Goal: Task Accomplishment & Management: Complete application form

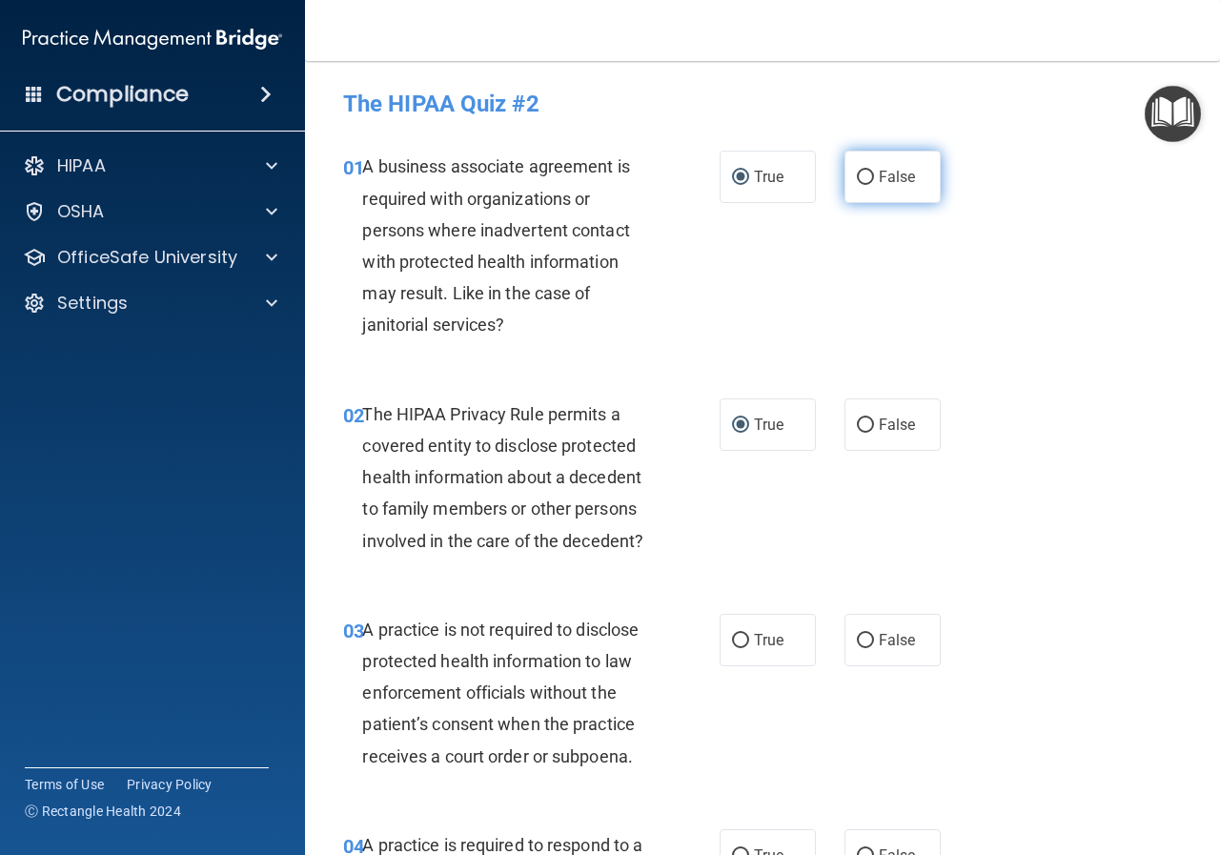
click at [772, 179] on span "False" at bounding box center [897, 177] width 37 height 18
click at [772, 179] on input "False" at bounding box center [865, 178] width 17 height 14
radio input "true"
radio input "false"
click at [772, 423] on span "False" at bounding box center [897, 425] width 37 height 18
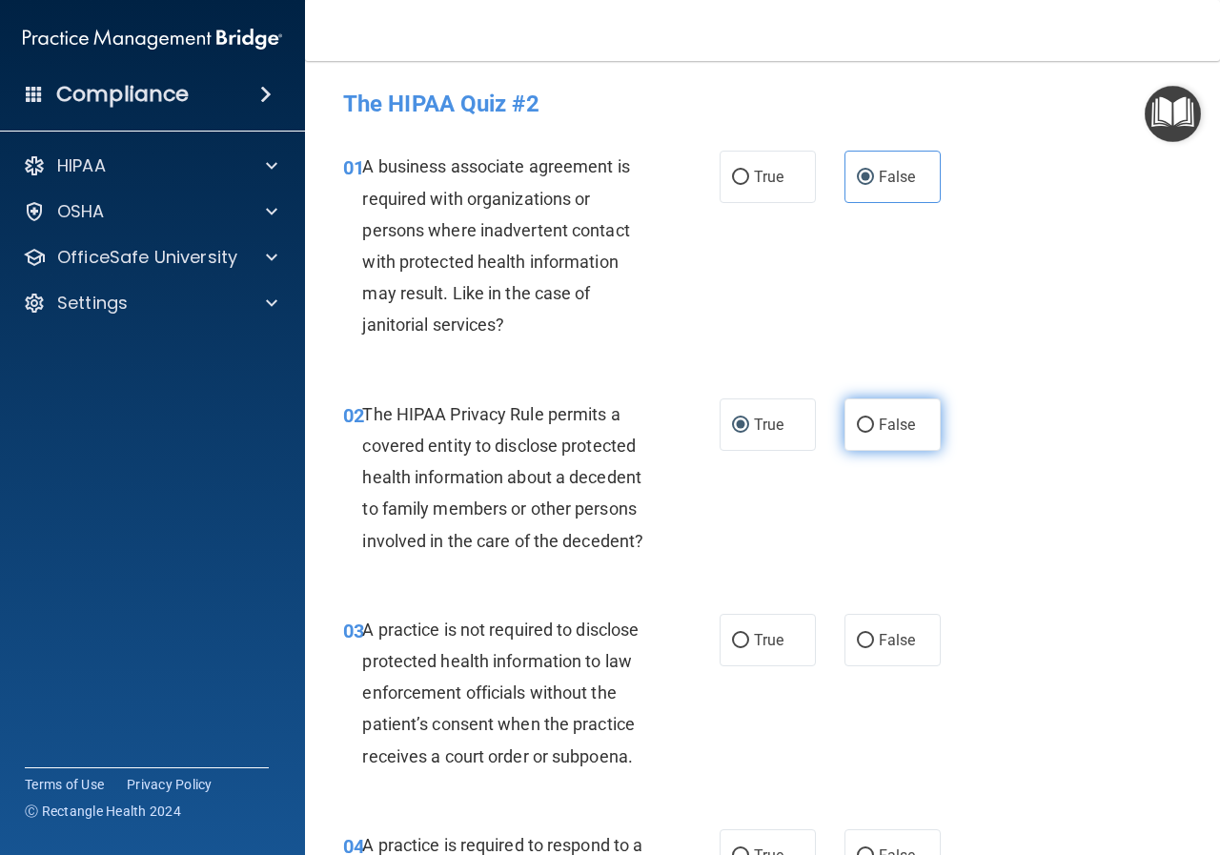
click at [772, 423] on input "False" at bounding box center [865, 425] width 17 height 14
radio input "true"
radio input "false"
click at [764, 200] on label "True" at bounding box center [768, 177] width 96 height 52
click at [749, 185] on input "True" at bounding box center [740, 178] width 17 height 14
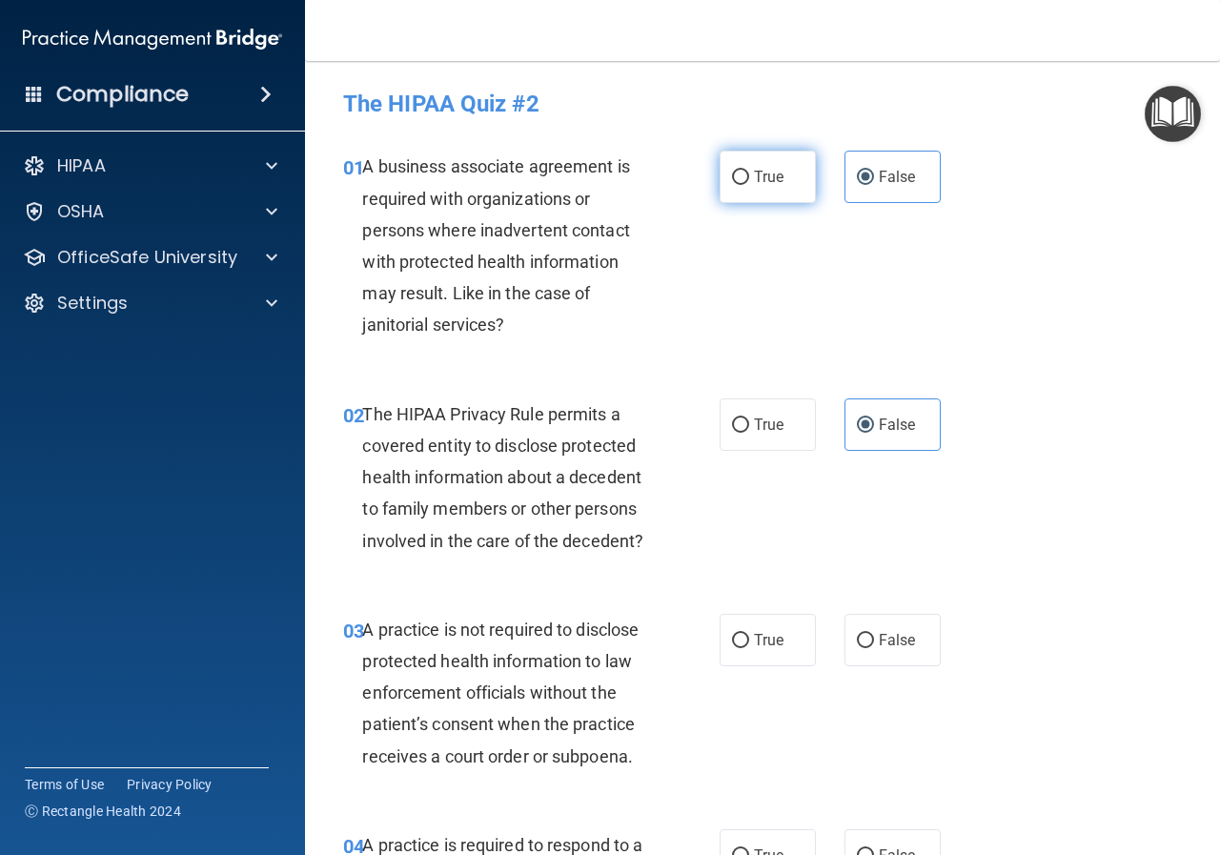
radio input "true"
click at [772, 191] on label "False" at bounding box center [892, 177] width 96 height 52
click at [772, 185] on input "False" at bounding box center [865, 178] width 17 height 14
radio input "true"
radio input "false"
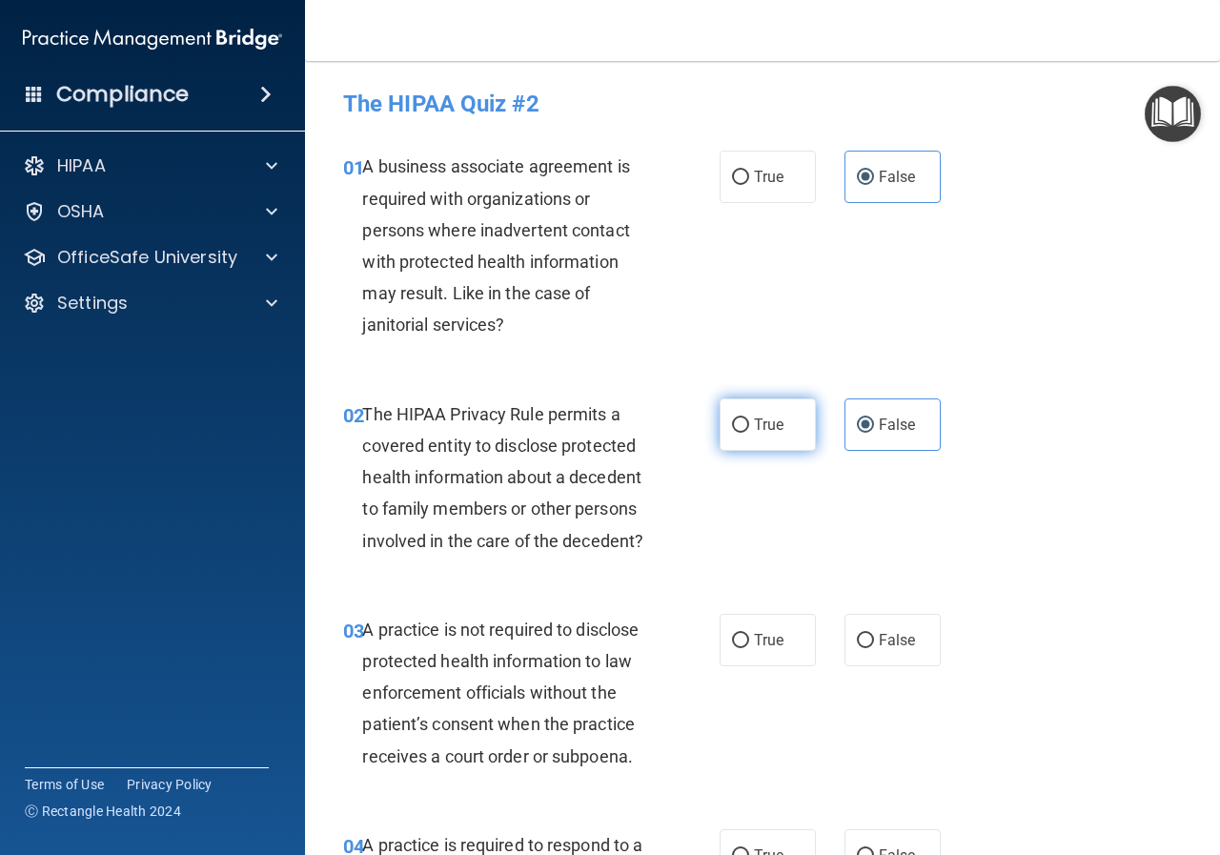
click at [765, 432] on span "True" at bounding box center [769, 425] width 30 height 18
click at [749, 432] on input "True" at bounding box center [740, 425] width 17 height 14
radio input "true"
radio input "false"
click at [772, 516] on label "False" at bounding box center [892, 640] width 96 height 52
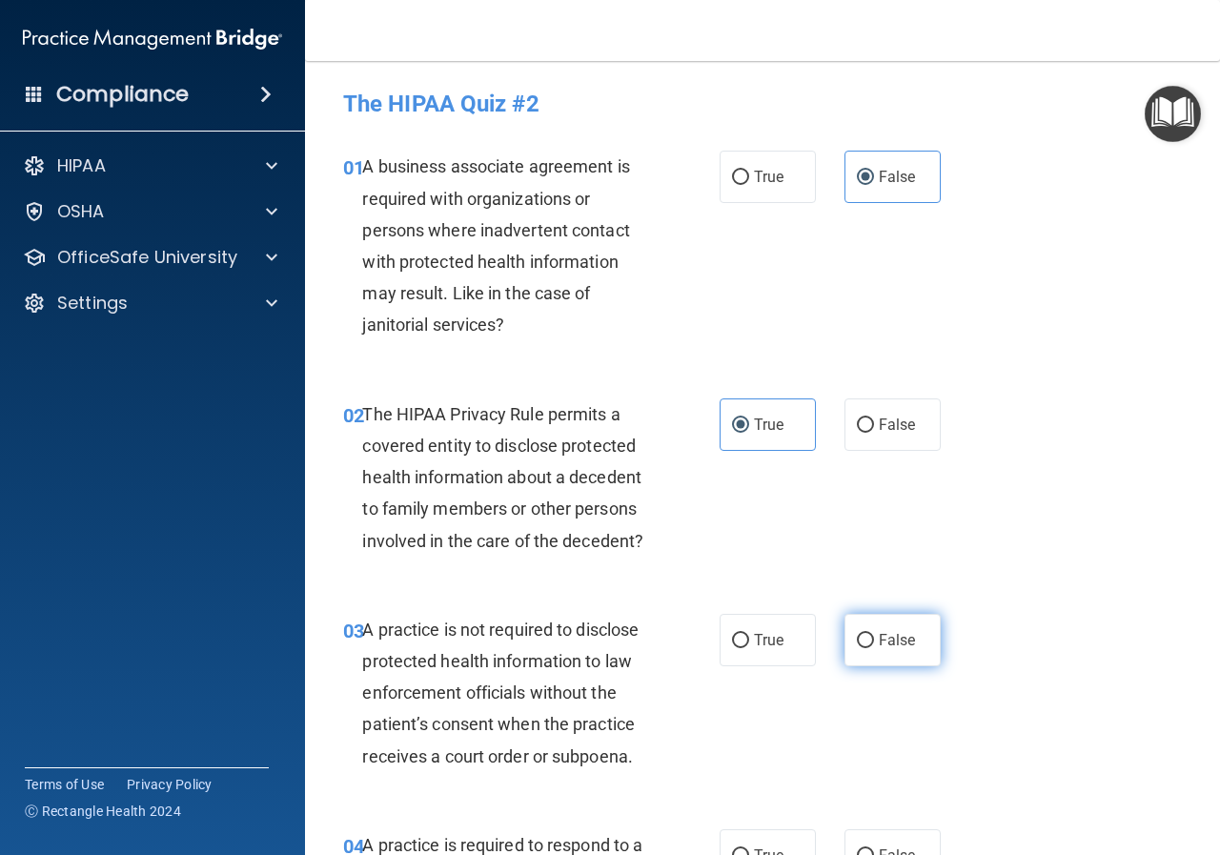
click at [772, 516] on input "False" at bounding box center [865, 641] width 17 height 14
radio input "true"
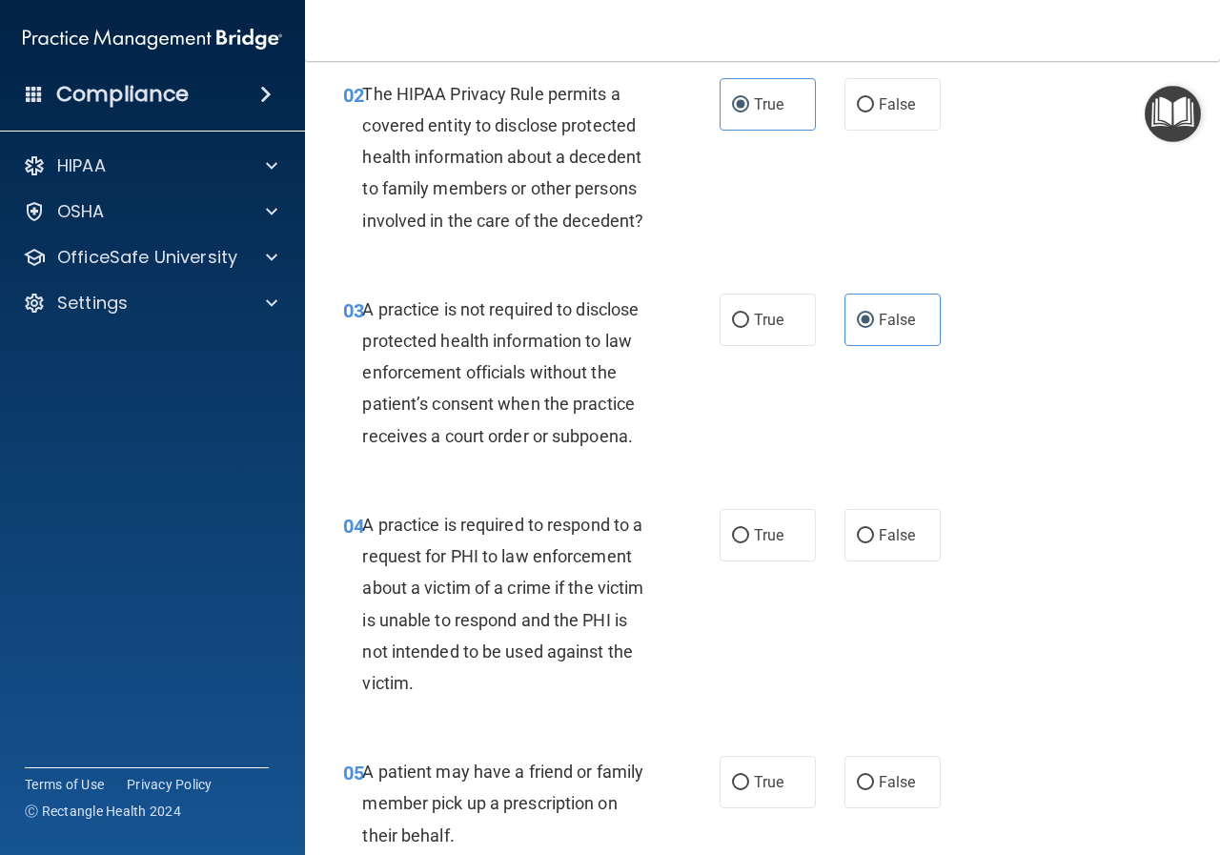
scroll to position [381, 0]
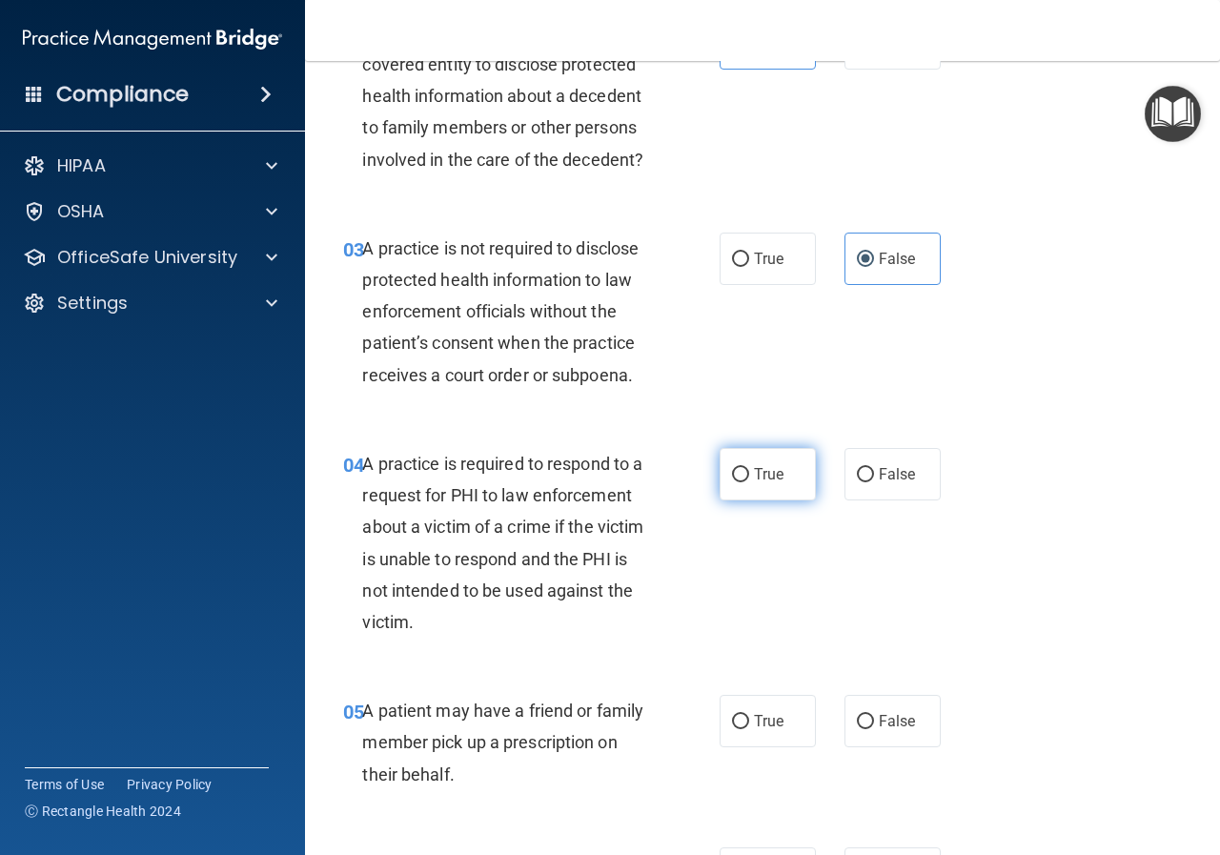
click at [757, 475] on span "True" at bounding box center [769, 474] width 30 height 18
click at [749, 475] on input "True" at bounding box center [740, 475] width 17 height 14
radio input "true"
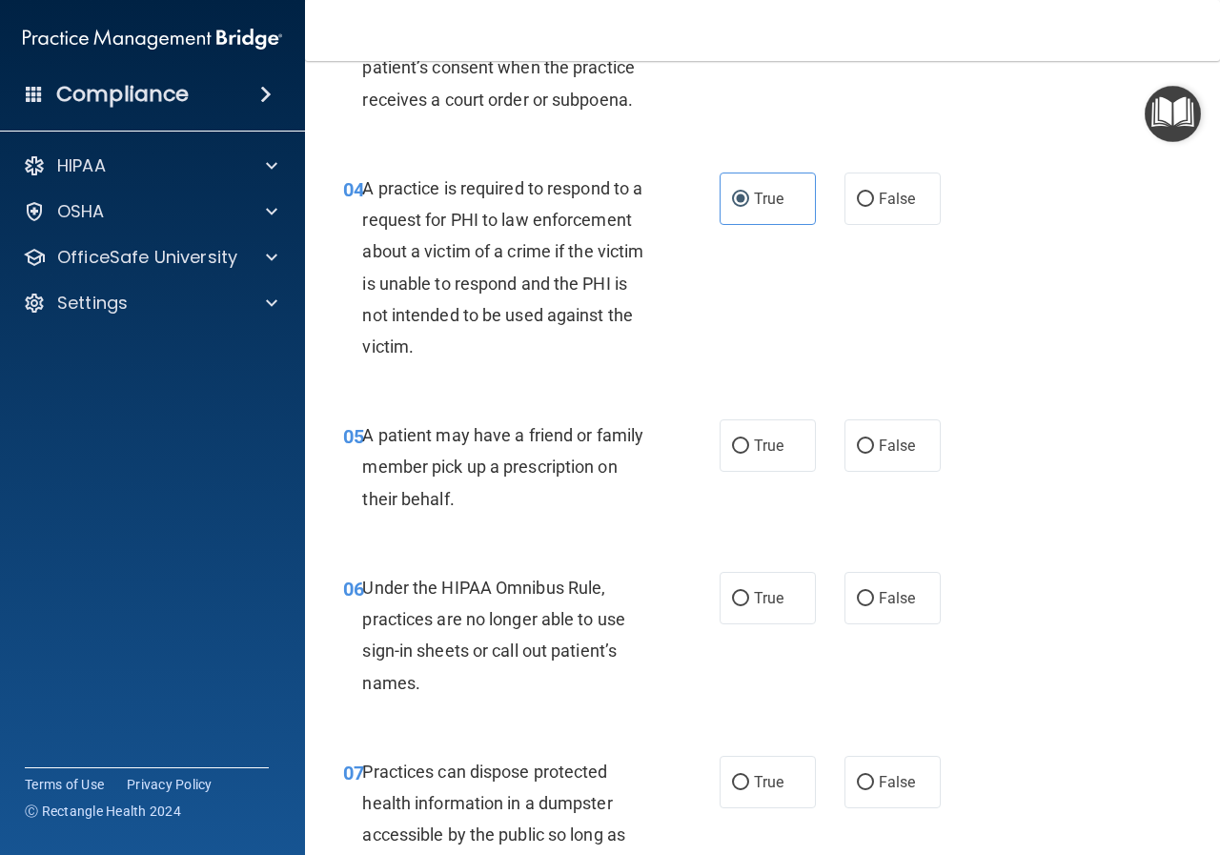
scroll to position [667, 0]
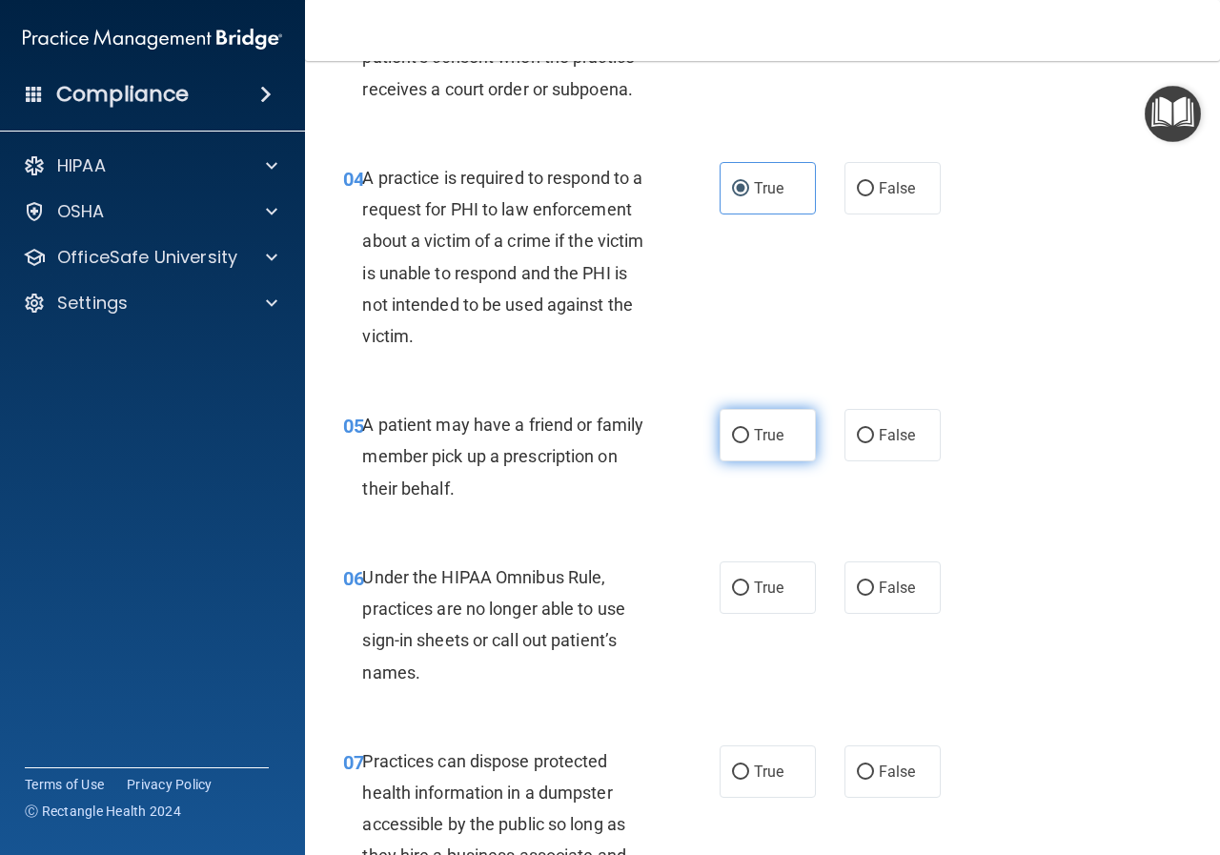
click at [762, 452] on label "True" at bounding box center [768, 435] width 96 height 52
click at [749, 443] on input "True" at bounding box center [740, 436] width 17 height 14
radio input "true"
click at [772, 516] on span "False" at bounding box center [897, 588] width 37 height 18
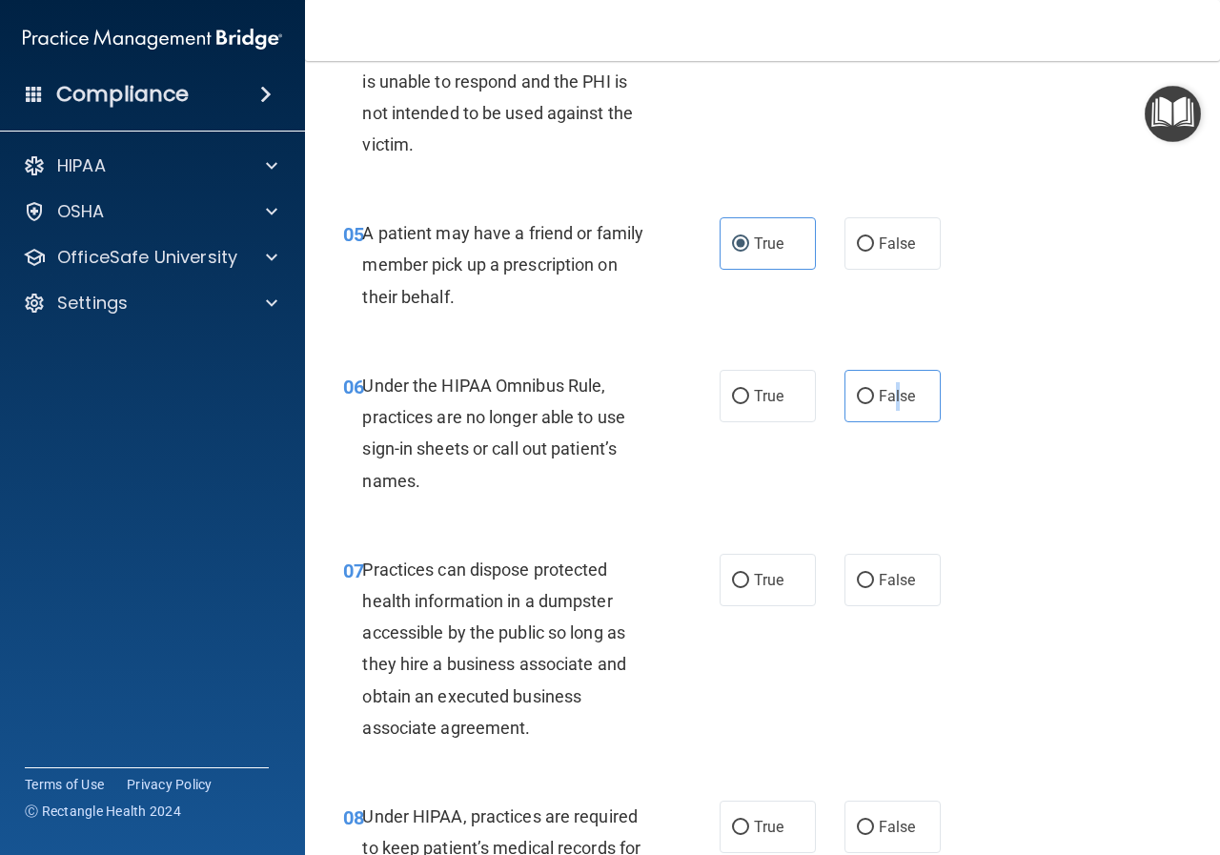
scroll to position [953, 0]
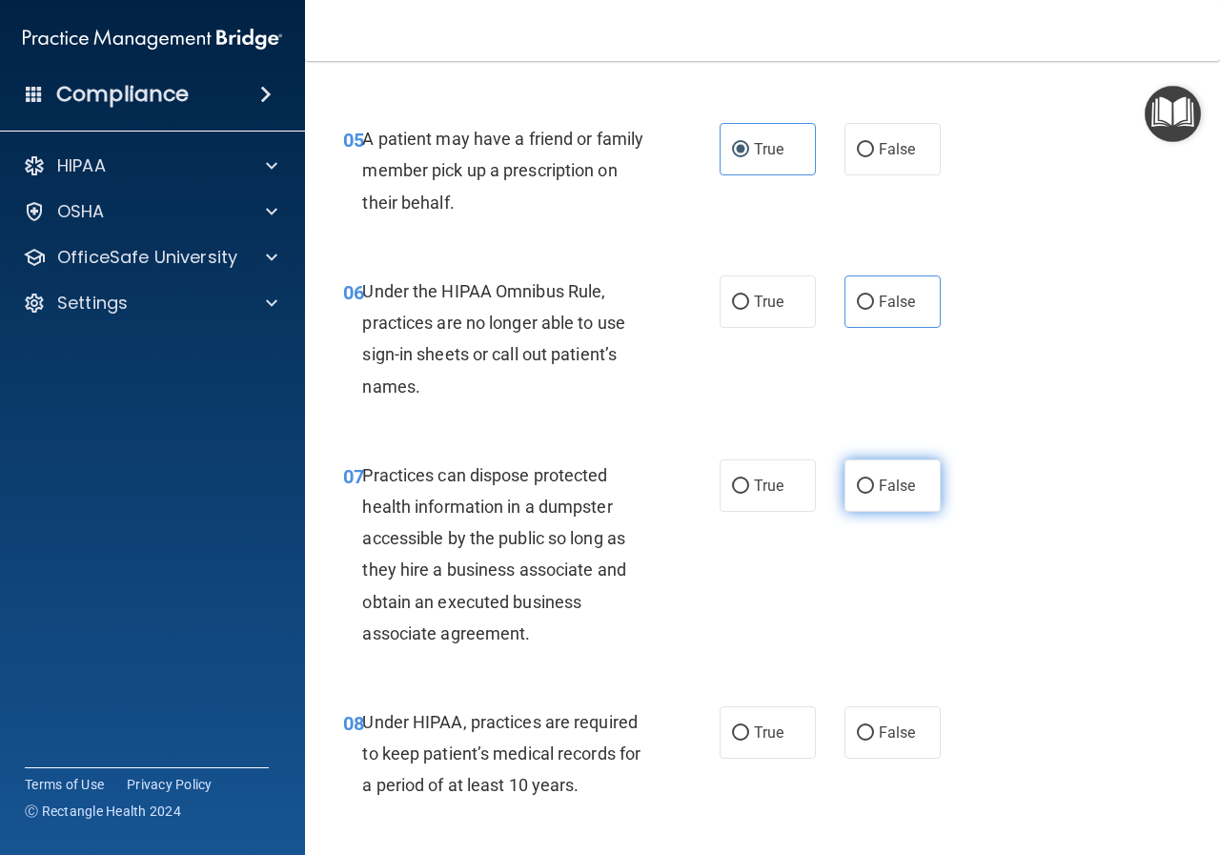
click at [772, 485] on label "False" at bounding box center [892, 485] width 96 height 52
click at [772, 485] on input "False" at bounding box center [865, 486] width 17 height 14
radio input "true"
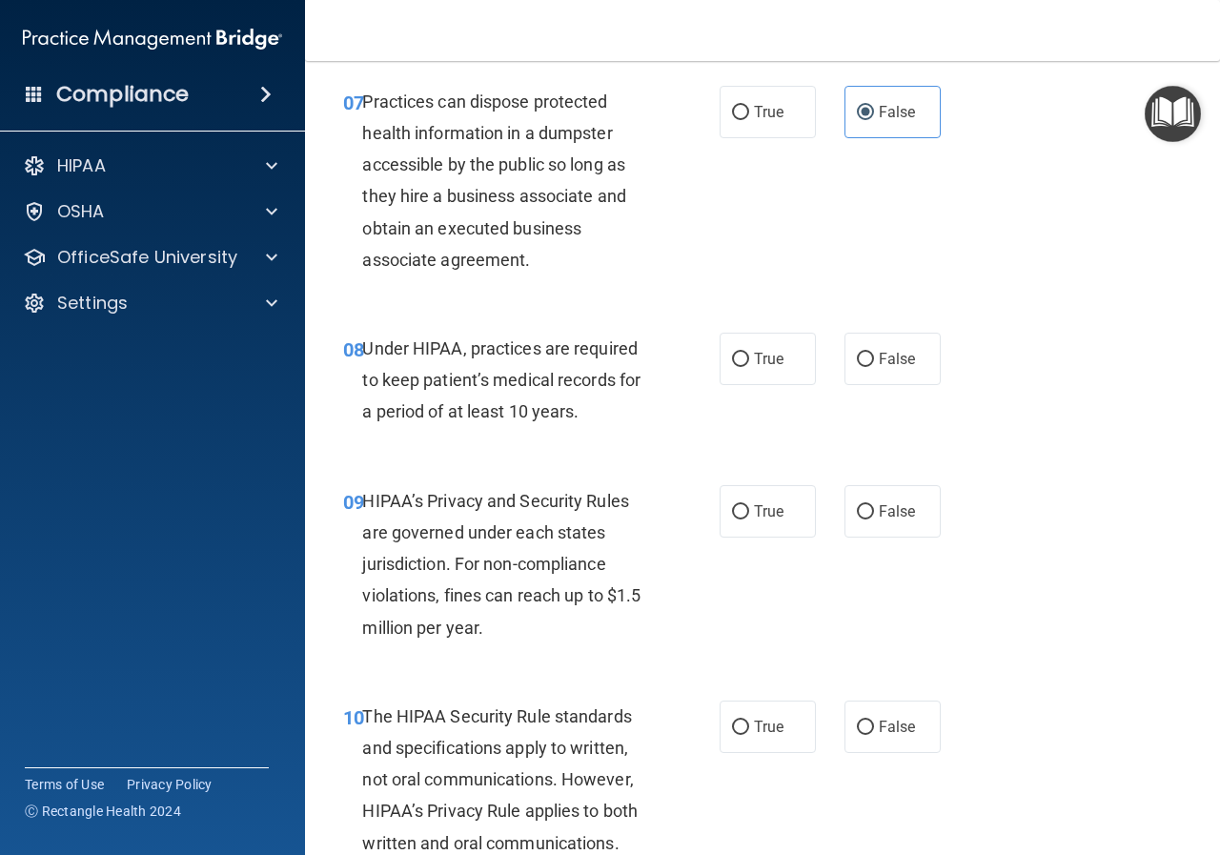
scroll to position [1334, 0]
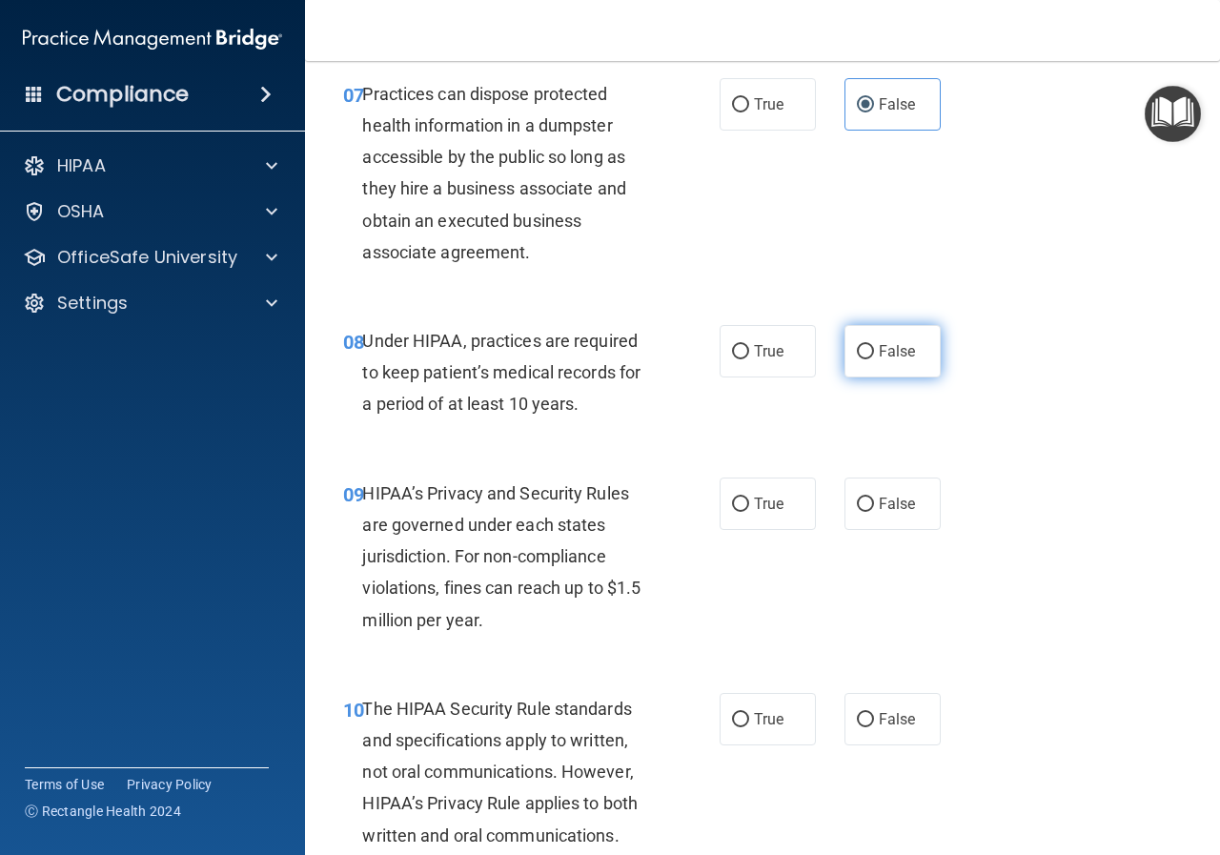
click at [772, 353] on span "False" at bounding box center [897, 351] width 37 height 18
click at [772, 353] on input "False" at bounding box center [865, 352] width 17 height 14
radio input "true"
click at [772, 500] on span "False" at bounding box center [897, 504] width 37 height 18
click at [772, 500] on input "False" at bounding box center [865, 505] width 17 height 14
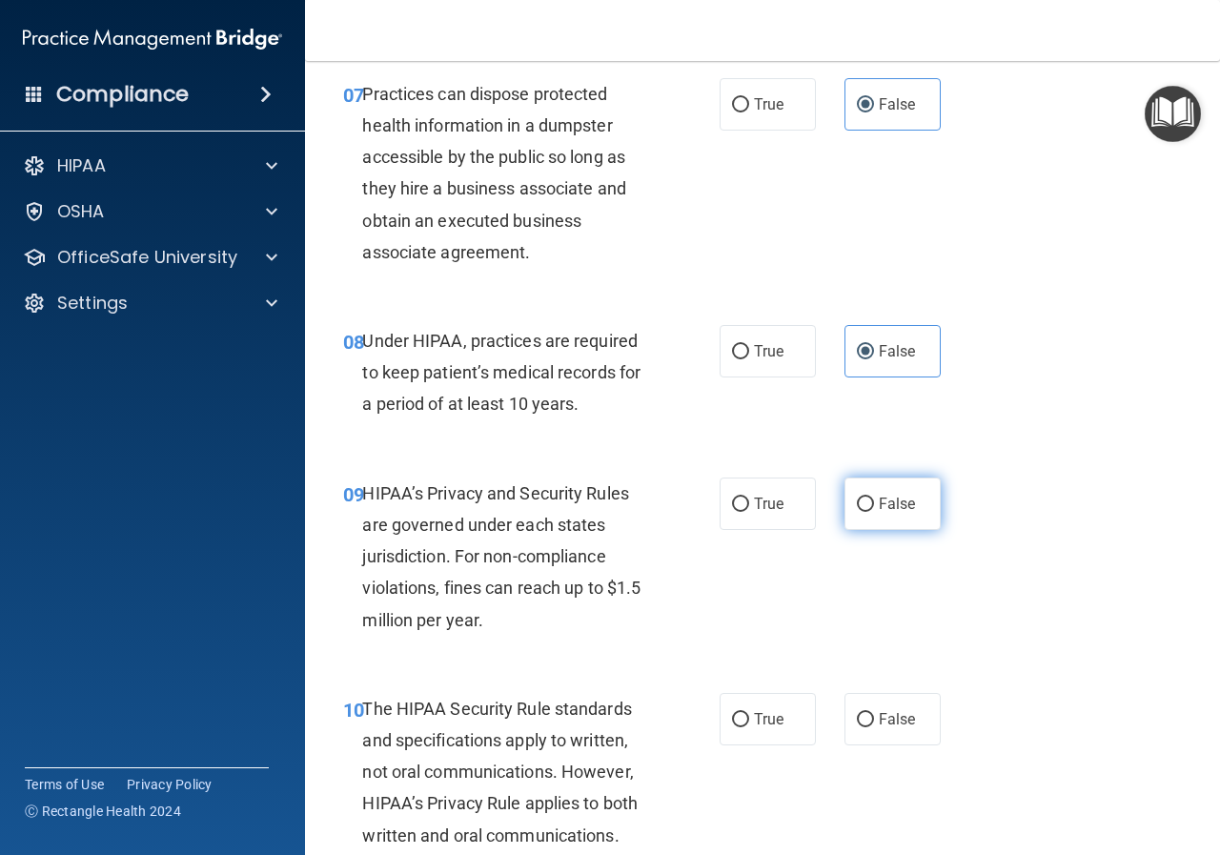
radio input "true"
click at [754, 516] on span "True" at bounding box center [769, 719] width 30 height 18
click at [749, 516] on input "True" at bounding box center [740, 720] width 17 height 14
radio input "true"
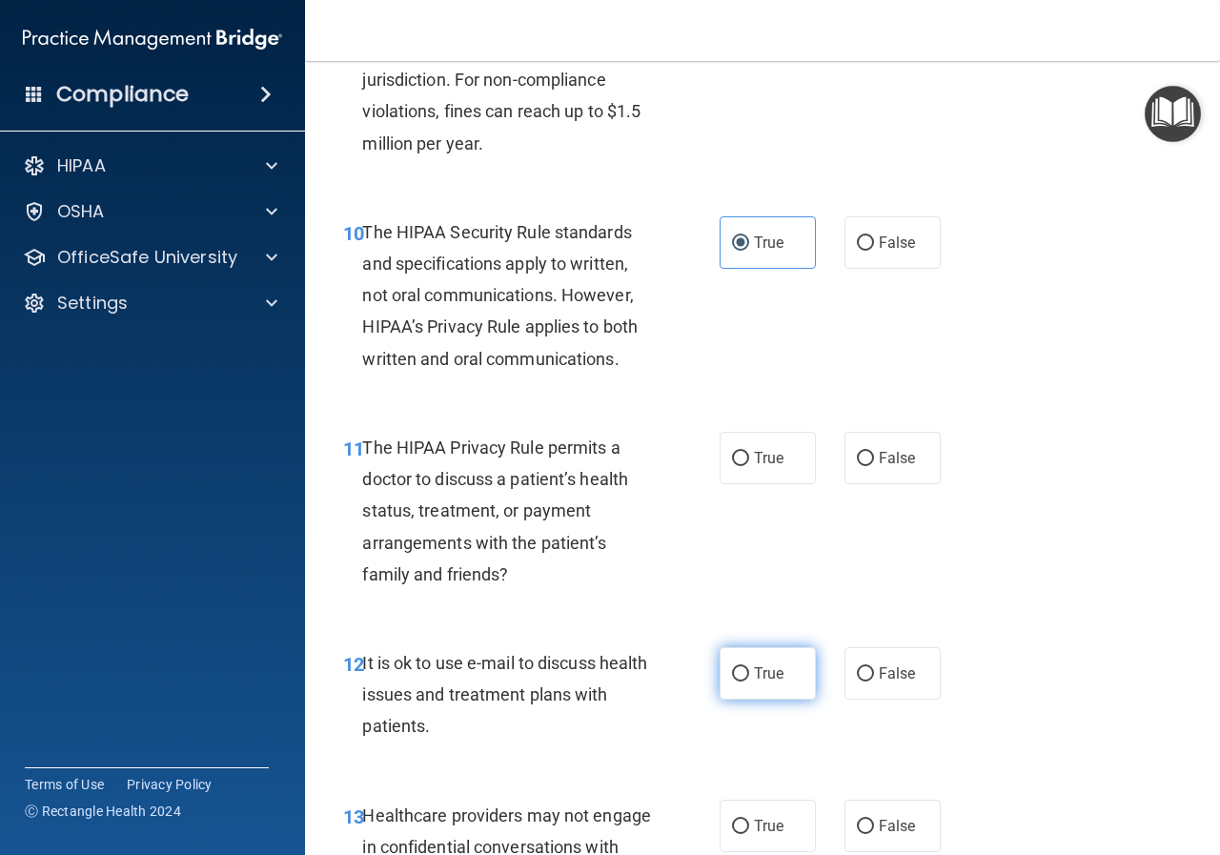
scroll to position [1906, 0]
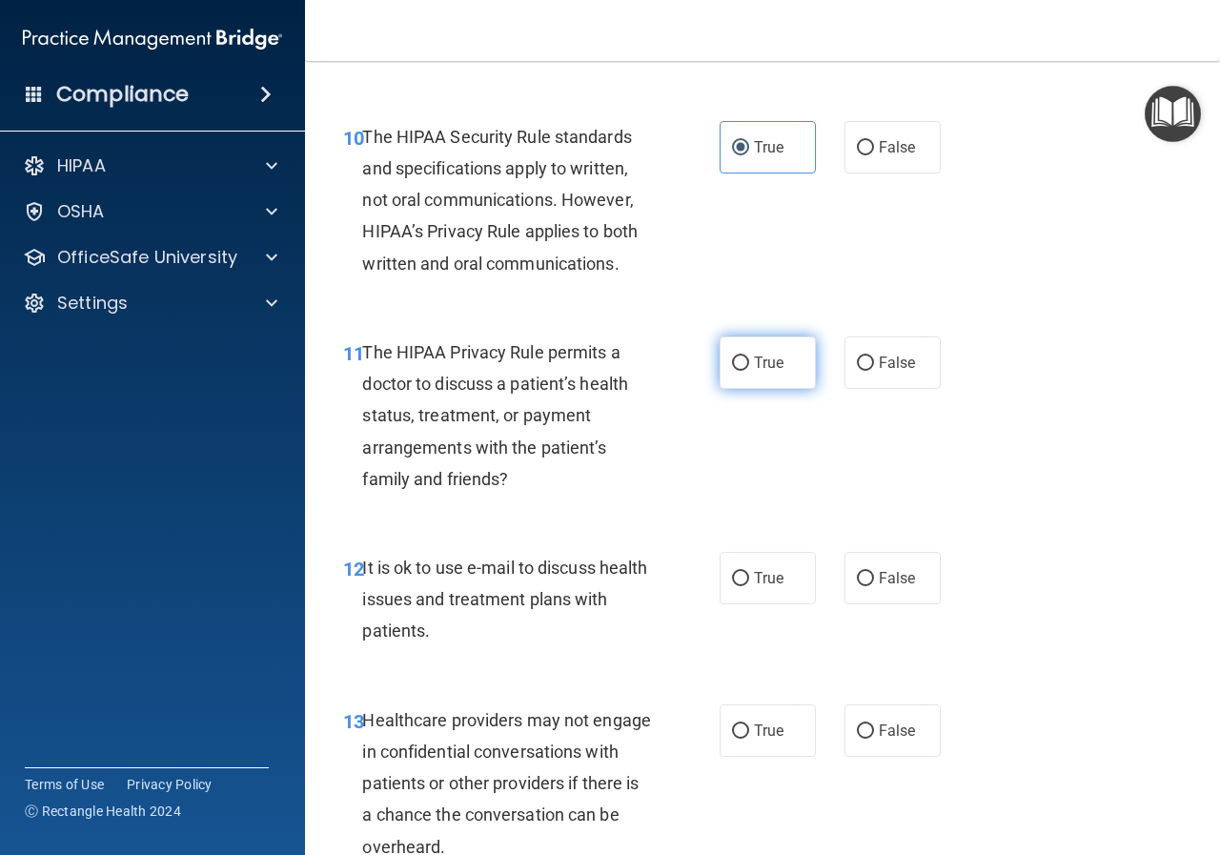
click at [761, 353] on label "True" at bounding box center [768, 362] width 96 height 52
click at [749, 356] on input "True" at bounding box center [740, 363] width 17 height 14
radio input "true"
click at [772, 516] on span "True" at bounding box center [769, 578] width 30 height 18
click at [749, 516] on input "True" at bounding box center [740, 579] width 17 height 14
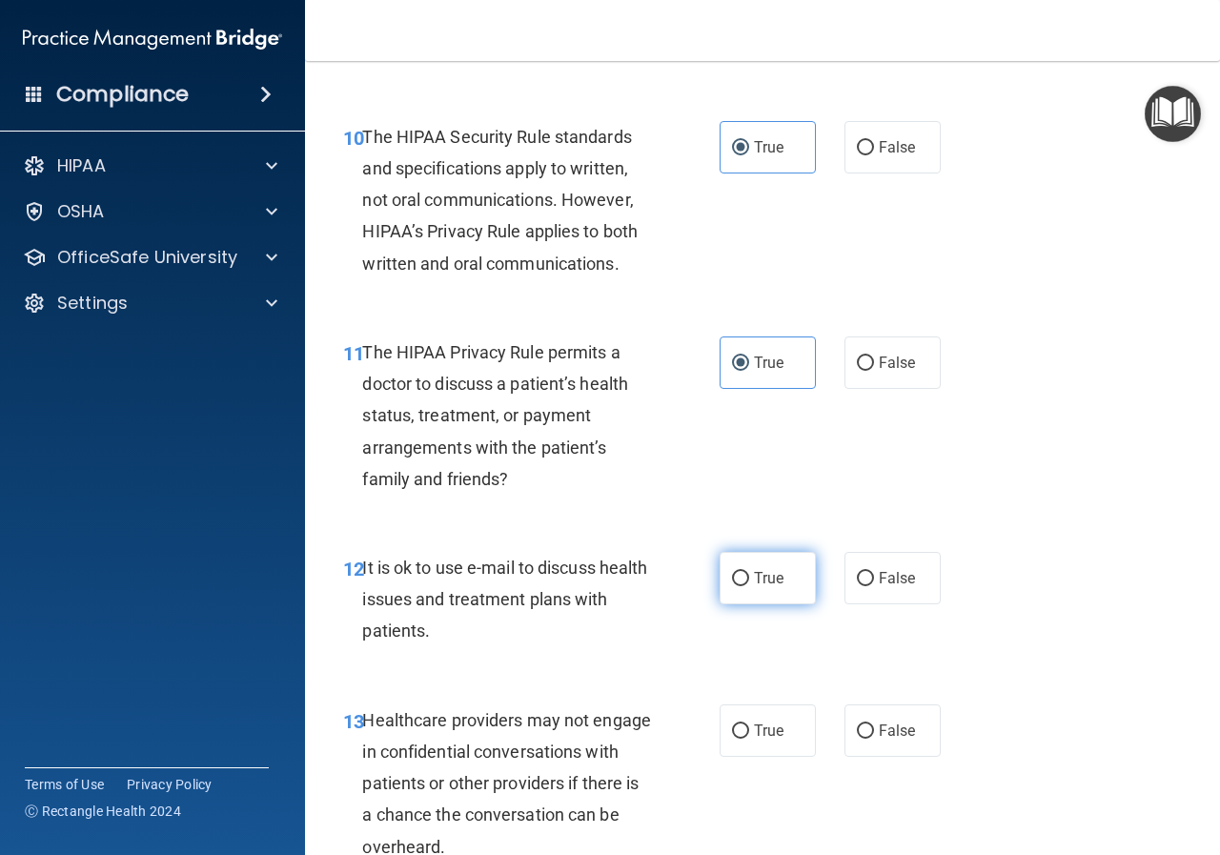
radio input "true"
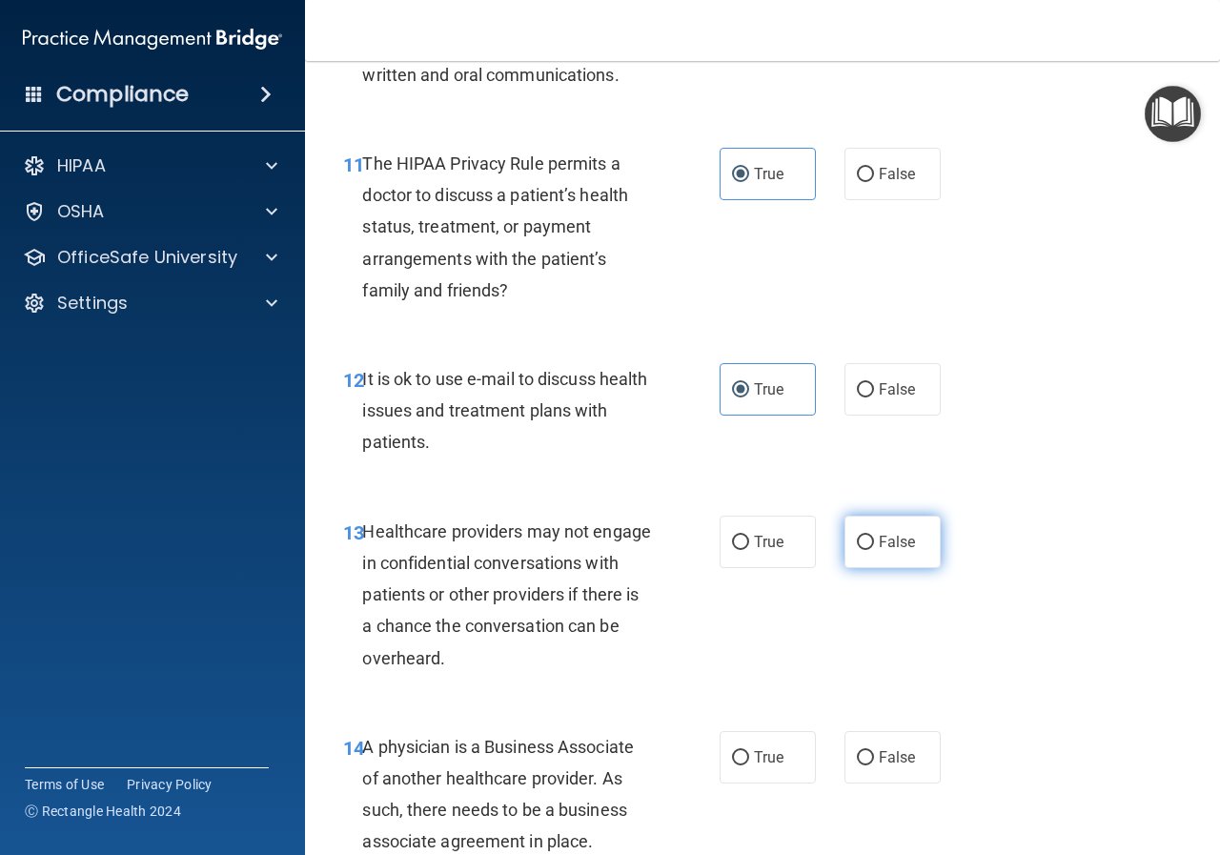
scroll to position [2097, 0]
click at [772, 516] on label "False" at bounding box center [892, 540] width 96 height 52
click at [772, 516] on input "False" at bounding box center [865, 541] width 17 height 14
radio input "true"
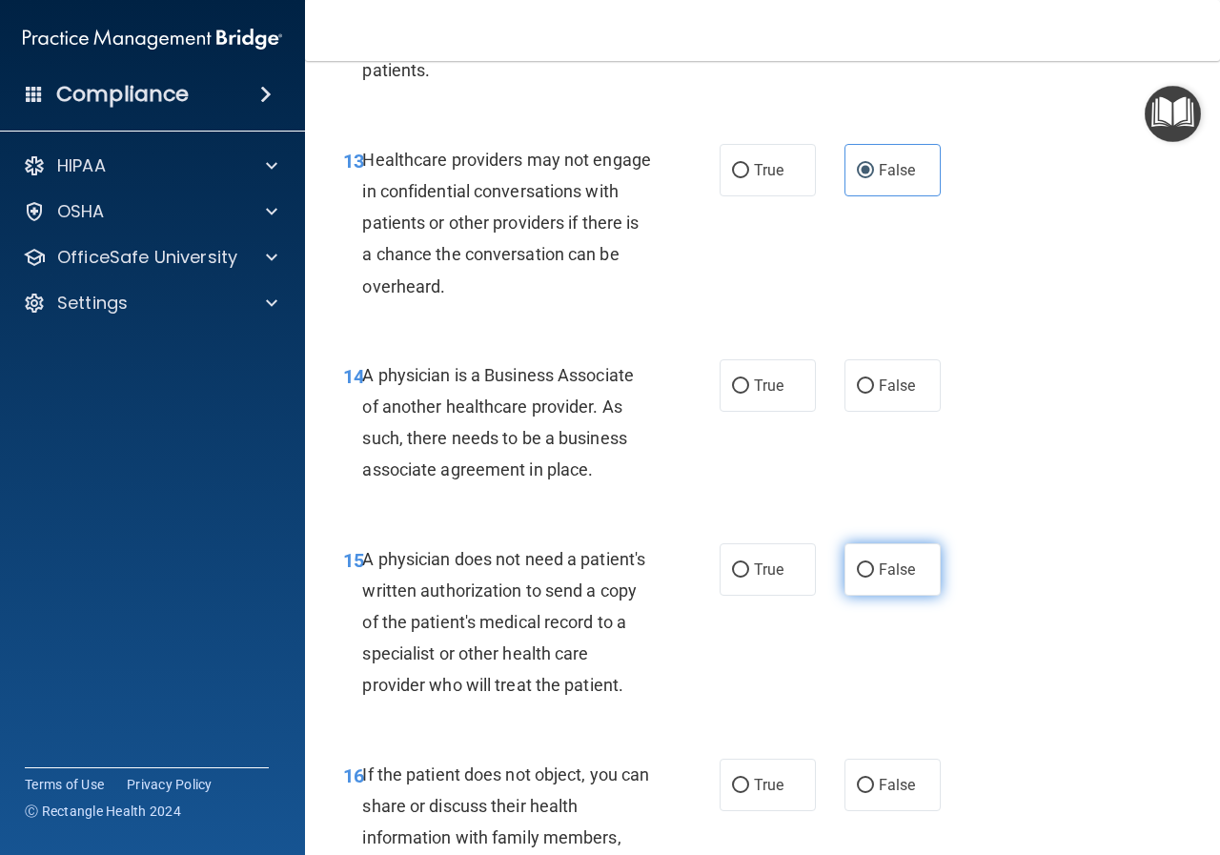
scroll to position [2478, 0]
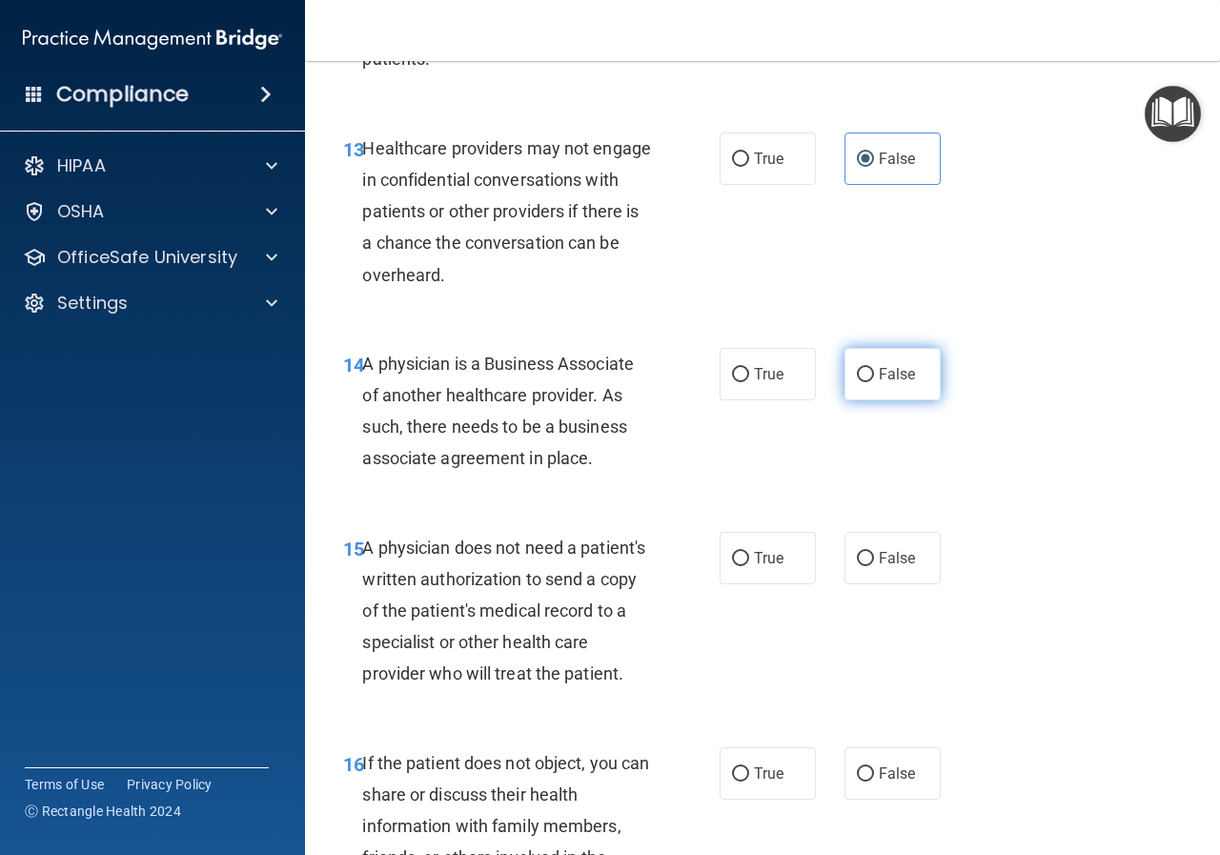
click at [772, 363] on label "False" at bounding box center [892, 374] width 96 height 52
click at [772, 368] on input "False" at bounding box center [865, 375] width 17 height 14
radio input "true"
click at [754, 516] on span "True" at bounding box center [769, 558] width 30 height 18
click at [749, 516] on input "True" at bounding box center [740, 559] width 17 height 14
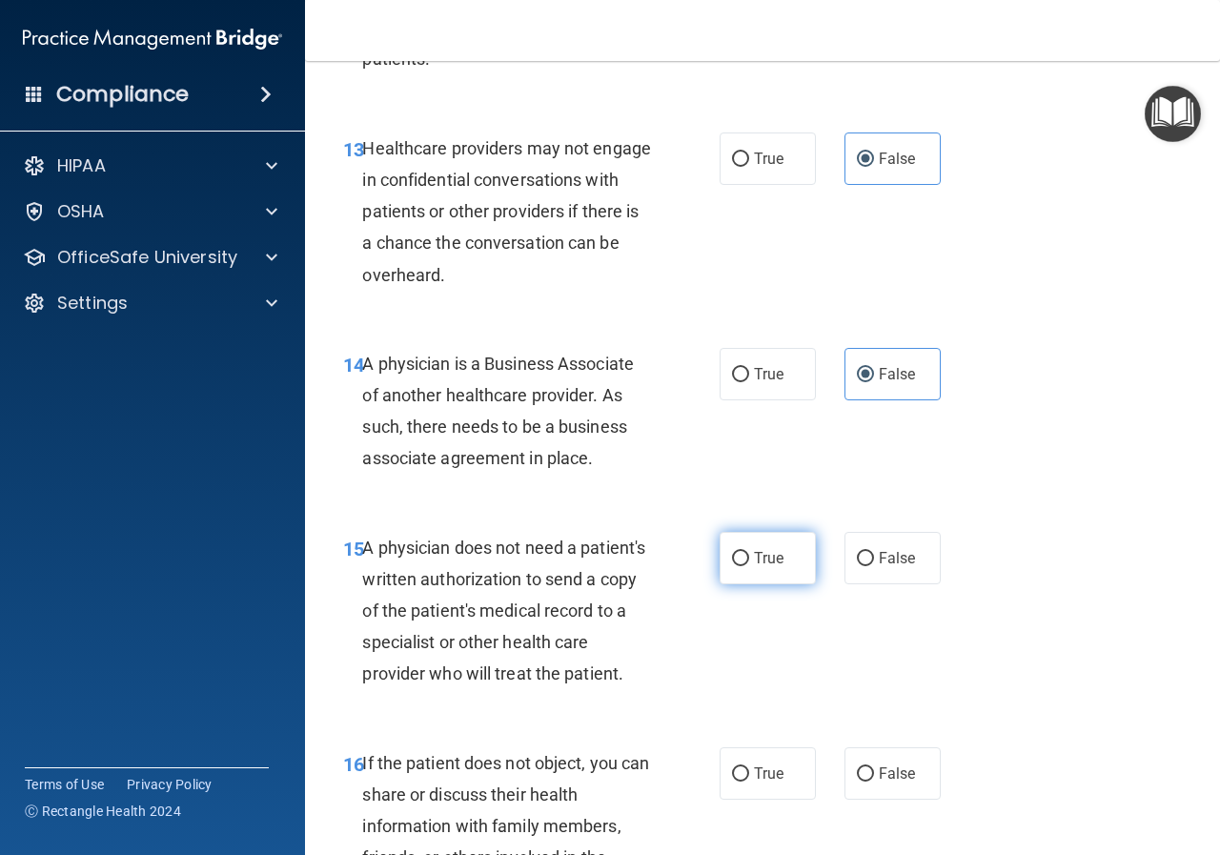
radio input "true"
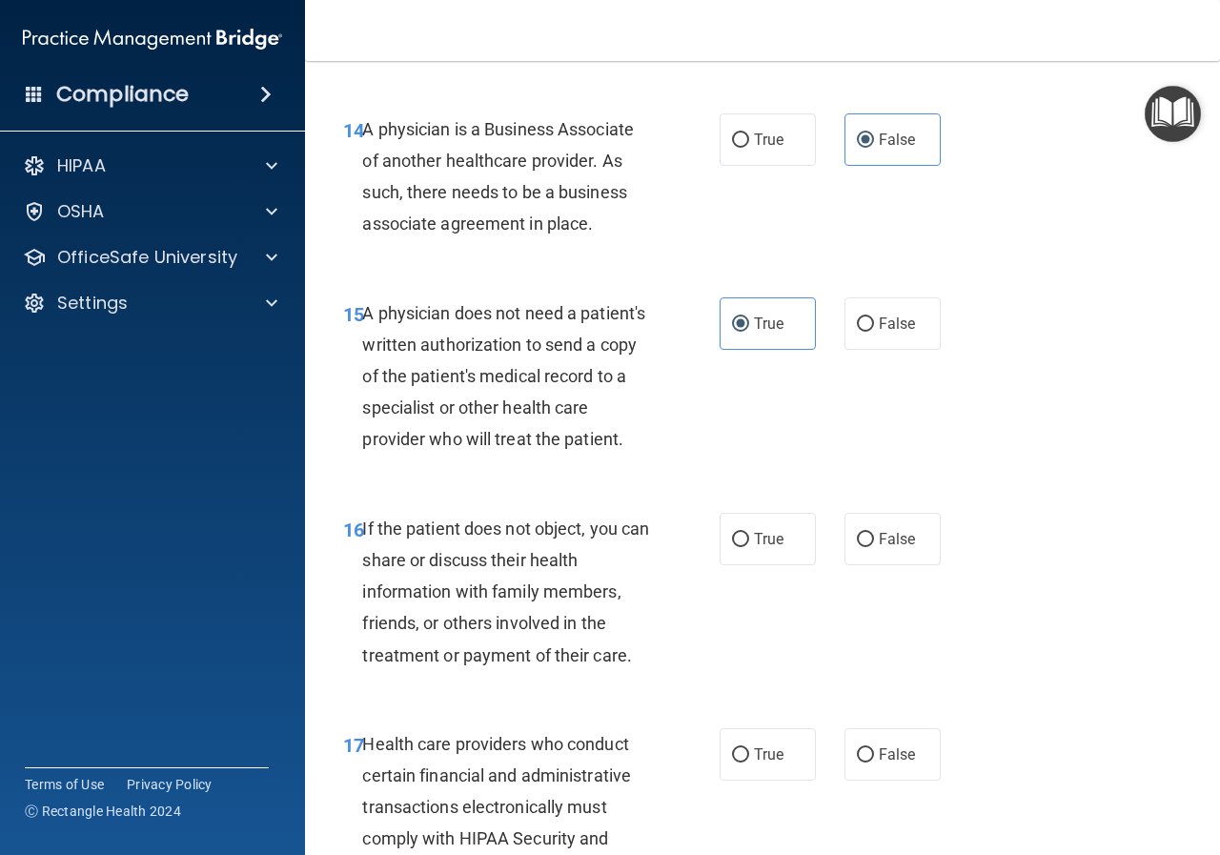
scroll to position [2764, 0]
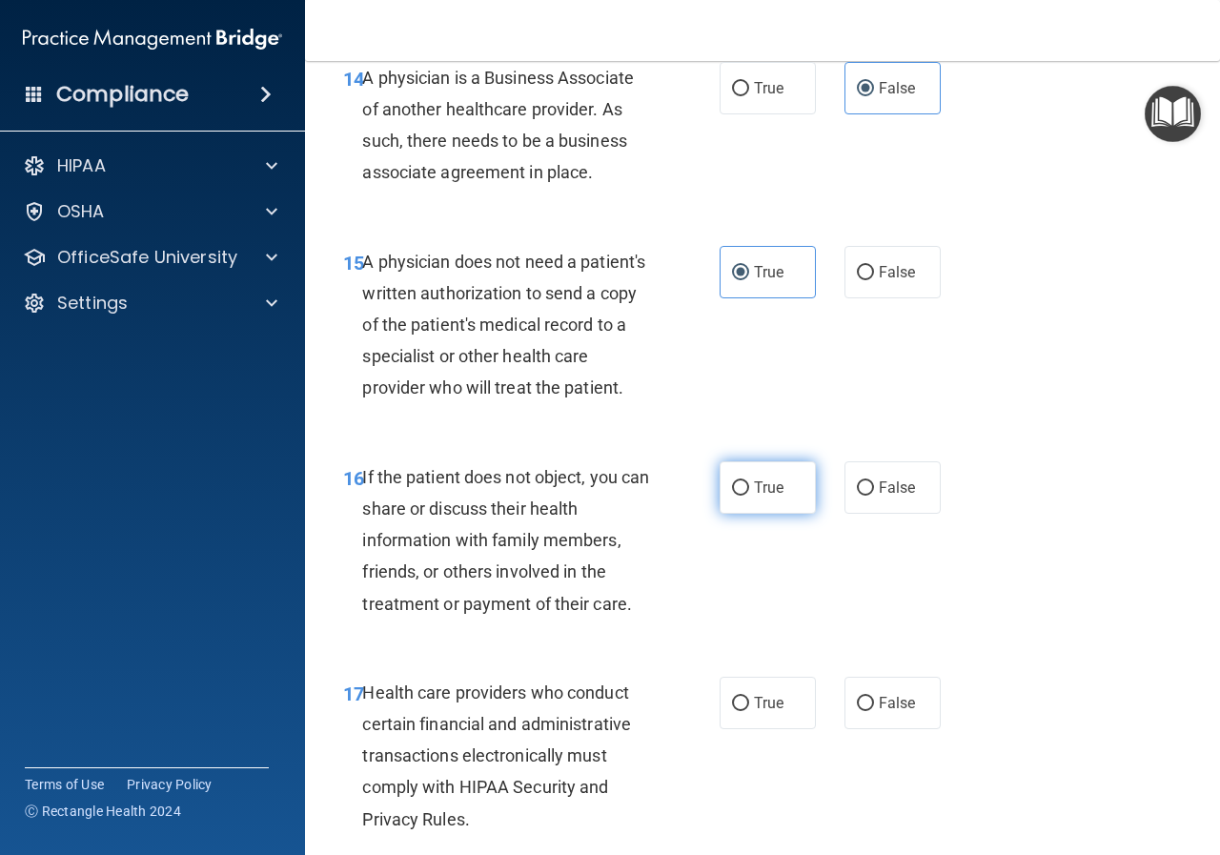
click at [772, 514] on label "True" at bounding box center [768, 487] width 96 height 52
click at [749, 496] on input "True" at bounding box center [740, 488] width 17 height 14
radio input "true"
click at [762, 516] on label "True" at bounding box center [768, 703] width 96 height 52
click at [749, 516] on input "True" at bounding box center [740, 704] width 17 height 14
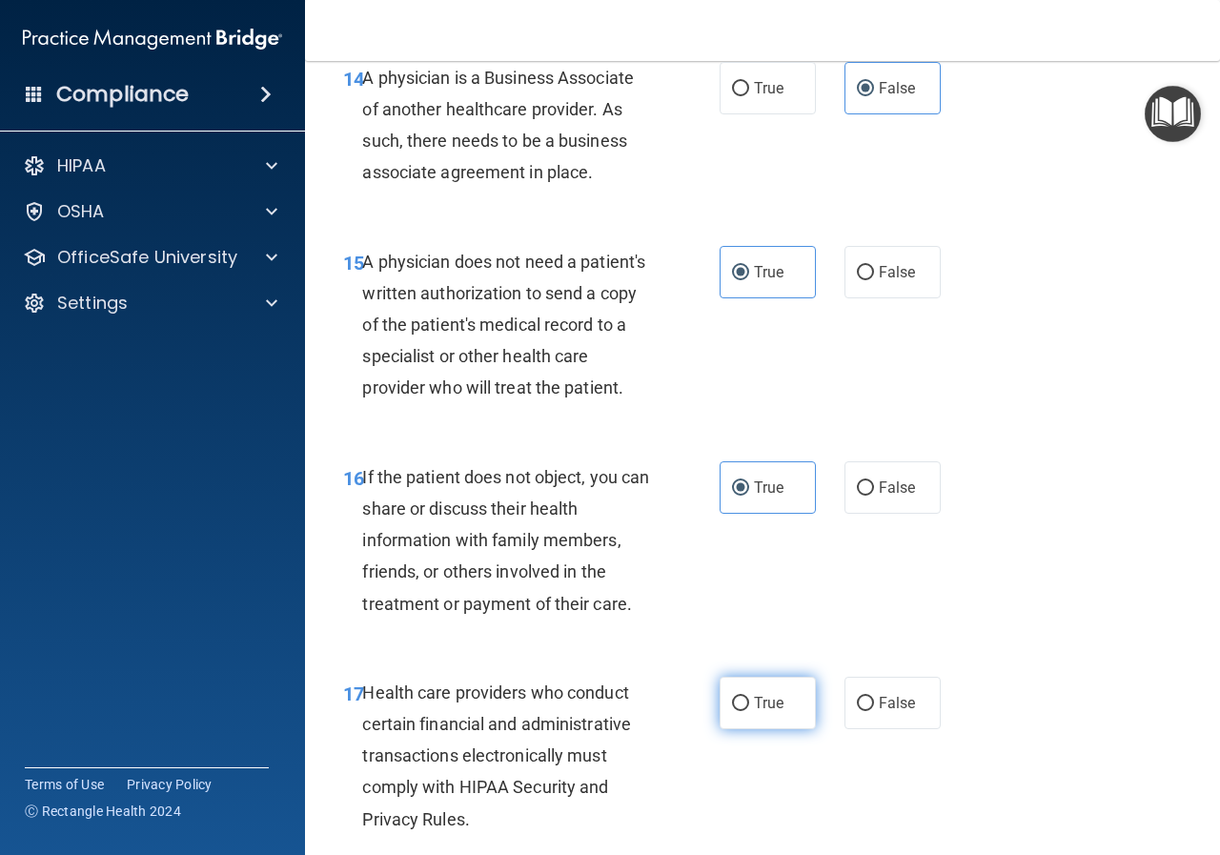
radio input "true"
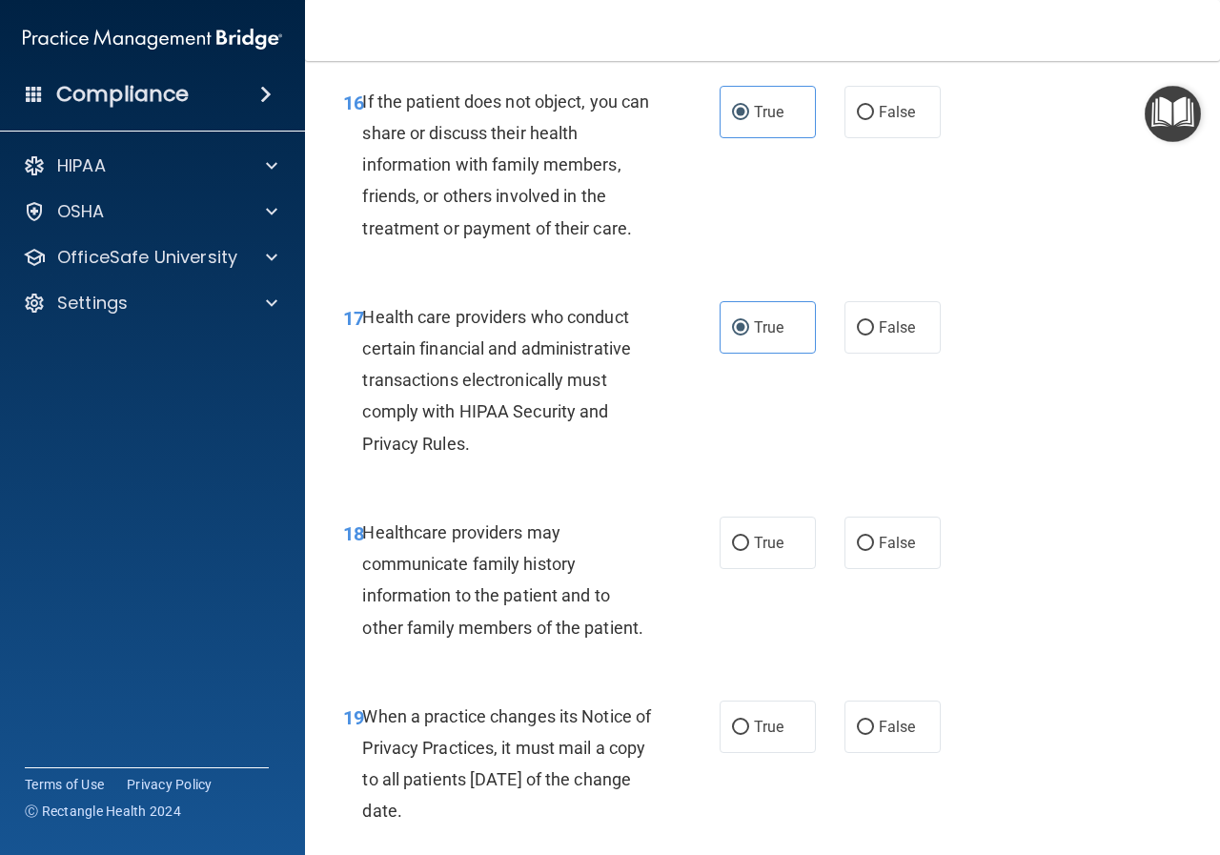
scroll to position [3145, 0]
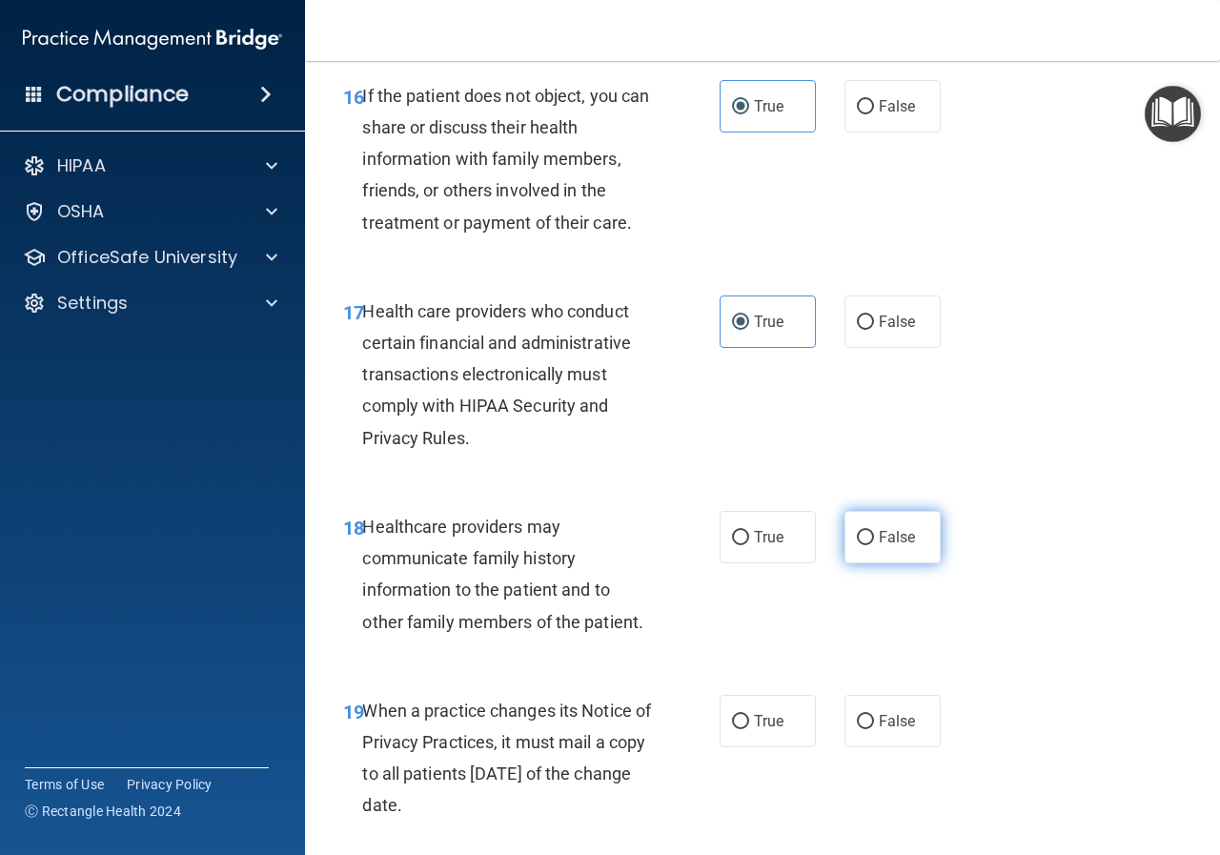
click at [772, 516] on label "False" at bounding box center [892, 537] width 96 height 52
click at [772, 516] on input "False" at bounding box center [865, 538] width 17 height 14
radio input "true"
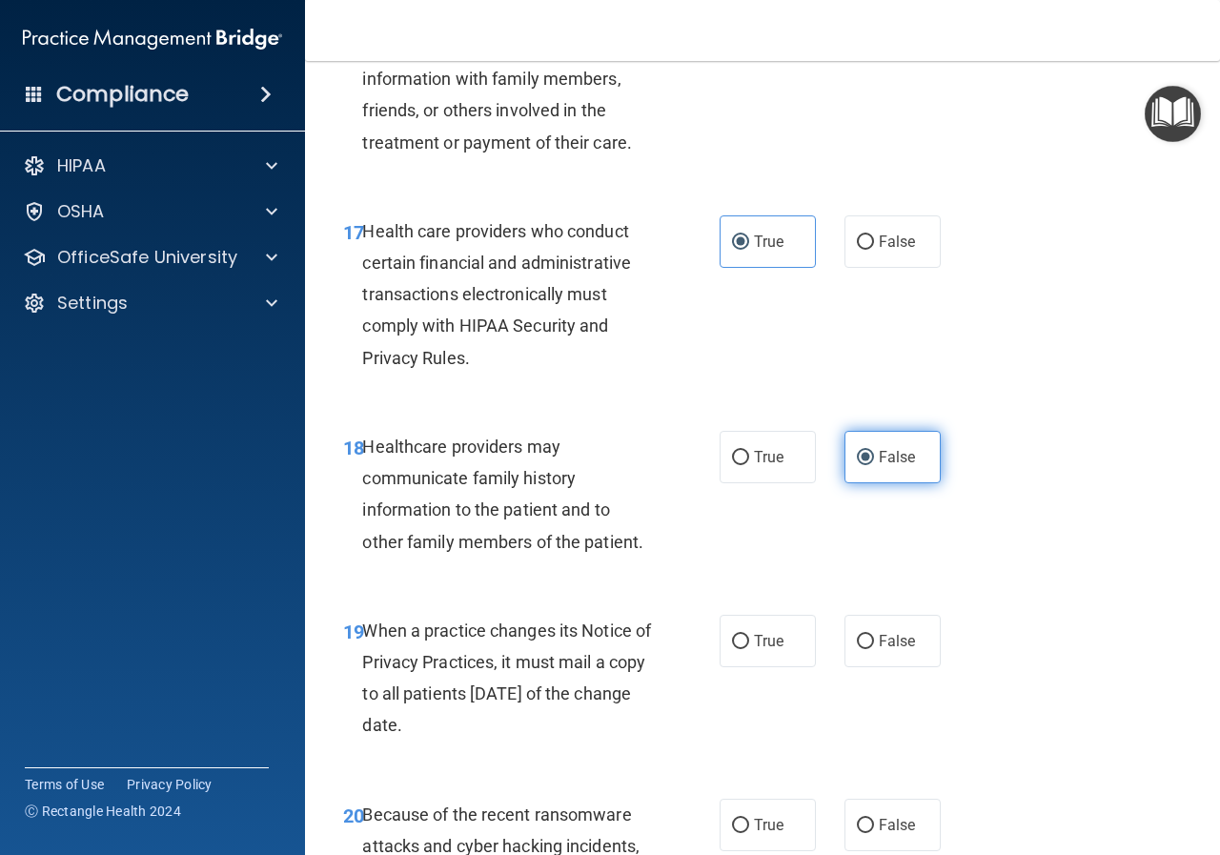
scroll to position [3431, 0]
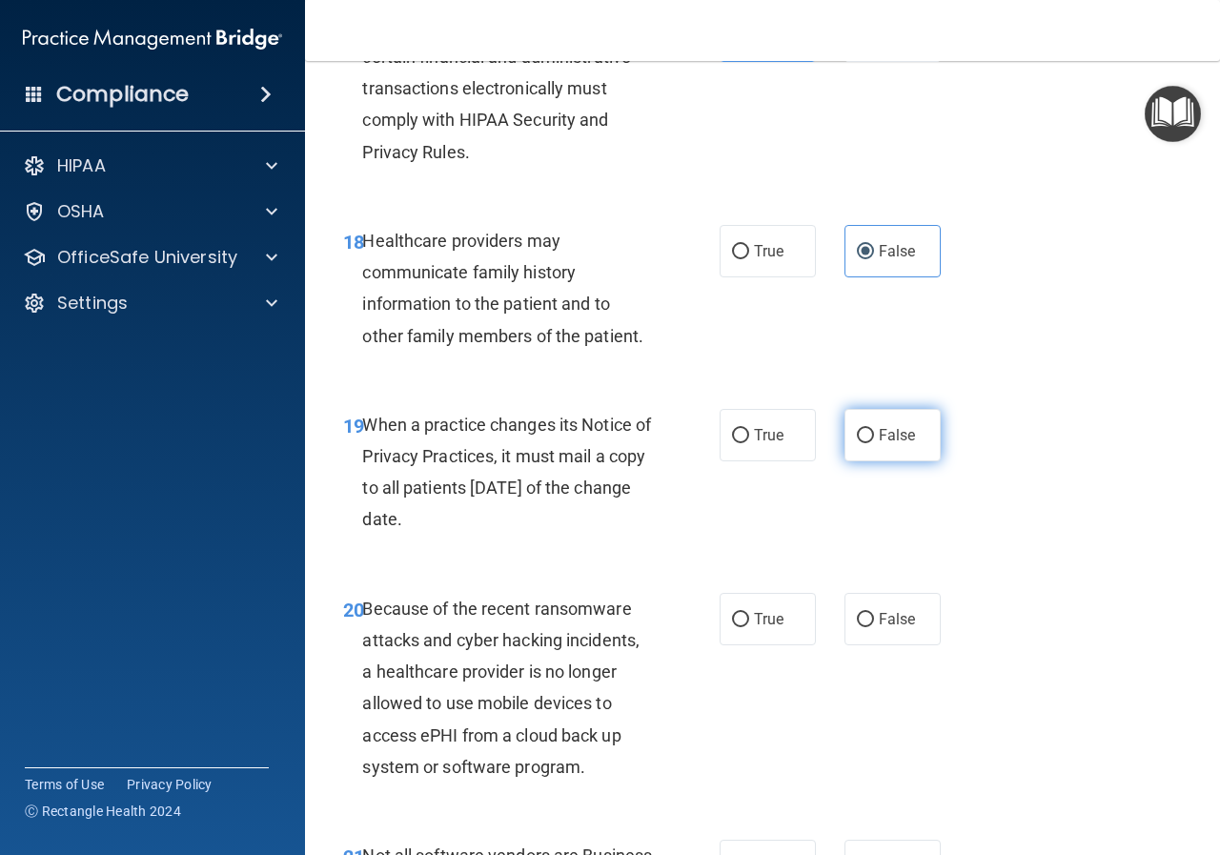
click at [772, 443] on input "False" at bounding box center [865, 436] width 17 height 14
radio input "true"
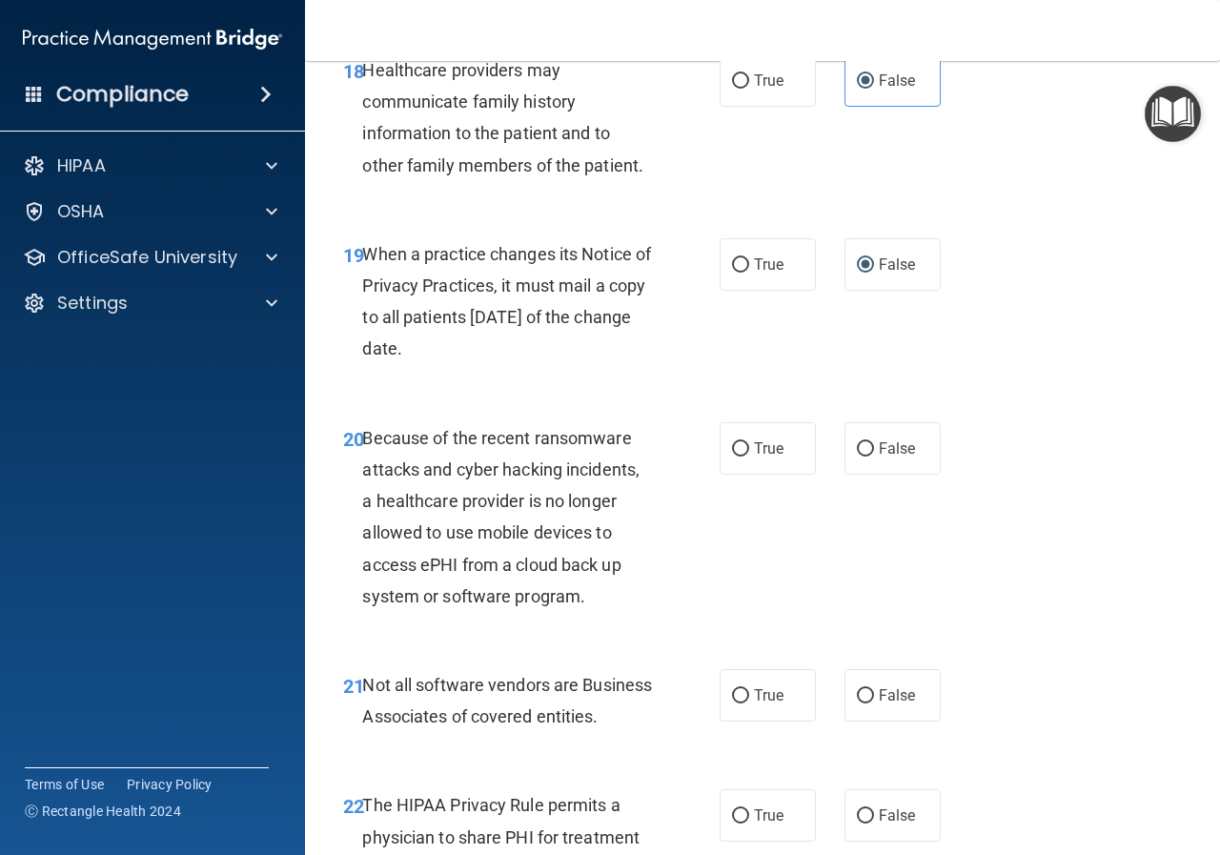
scroll to position [3622, 0]
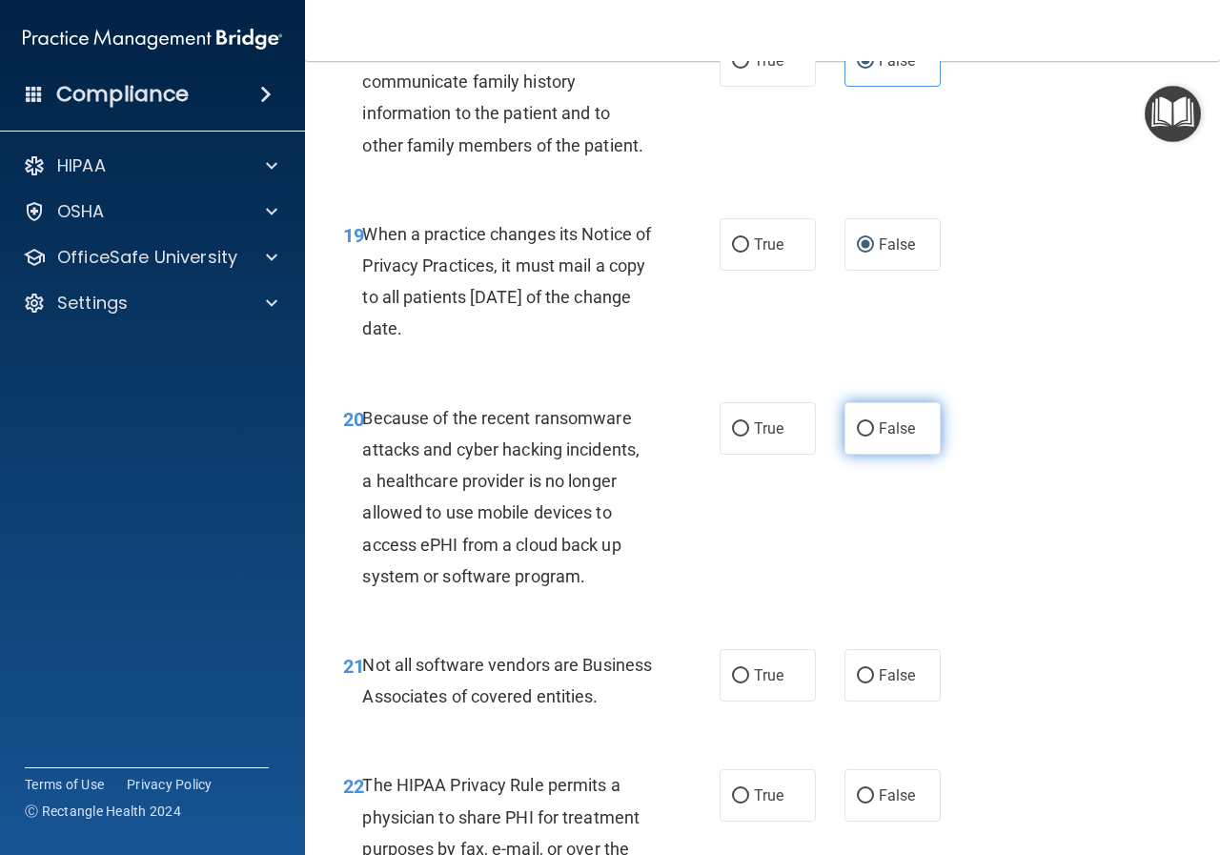
click at [772, 437] on input "False" at bounding box center [865, 429] width 17 height 14
radio input "true"
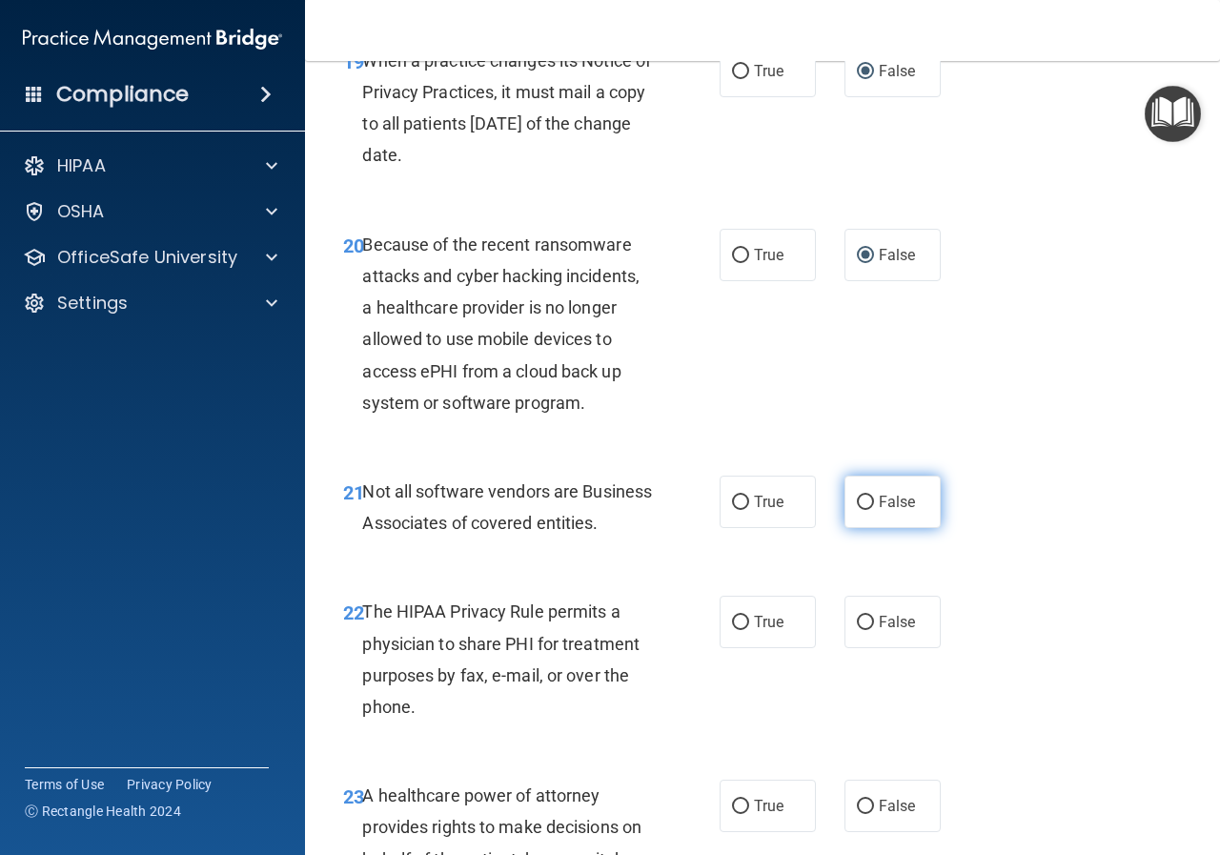
scroll to position [3908, 0]
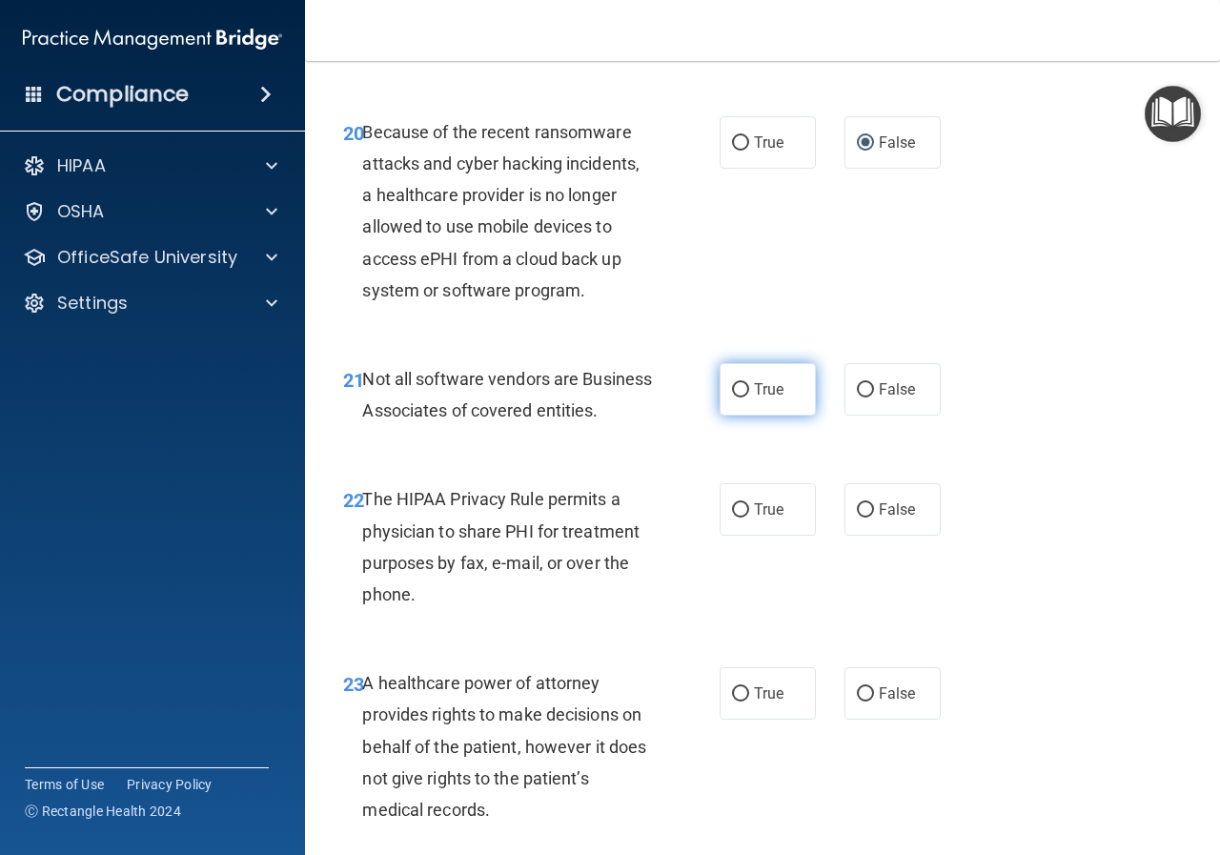
click at [767, 398] on span "True" at bounding box center [769, 389] width 30 height 18
click at [749, 397] on input "True" at bounding box center [740, 390] width 17 height 14
radio input "true"
click at [754, 516] on span "True" at bounding box center [769, 509] width 30 height 18
click at [749, 516] on input "True" at bounding box center [740, 510] width 17 height 14
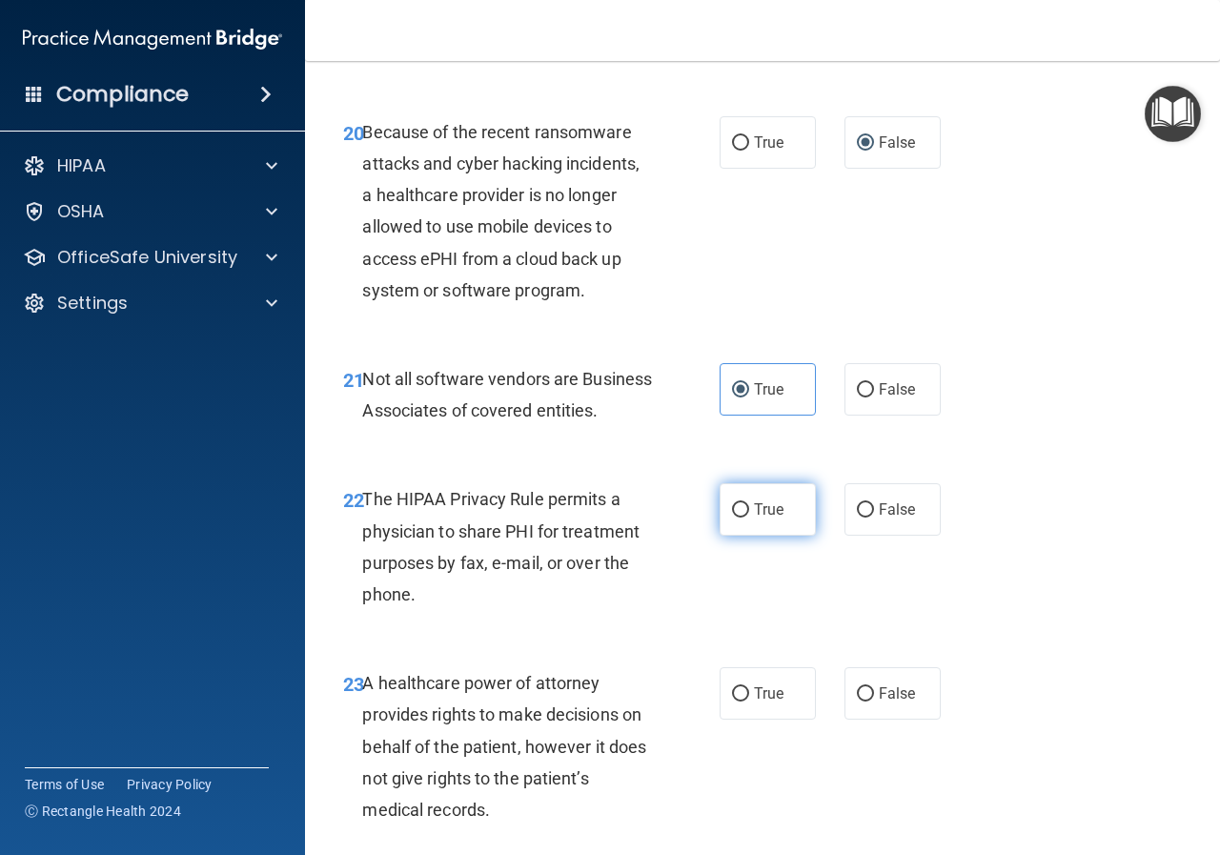
radio input "true"
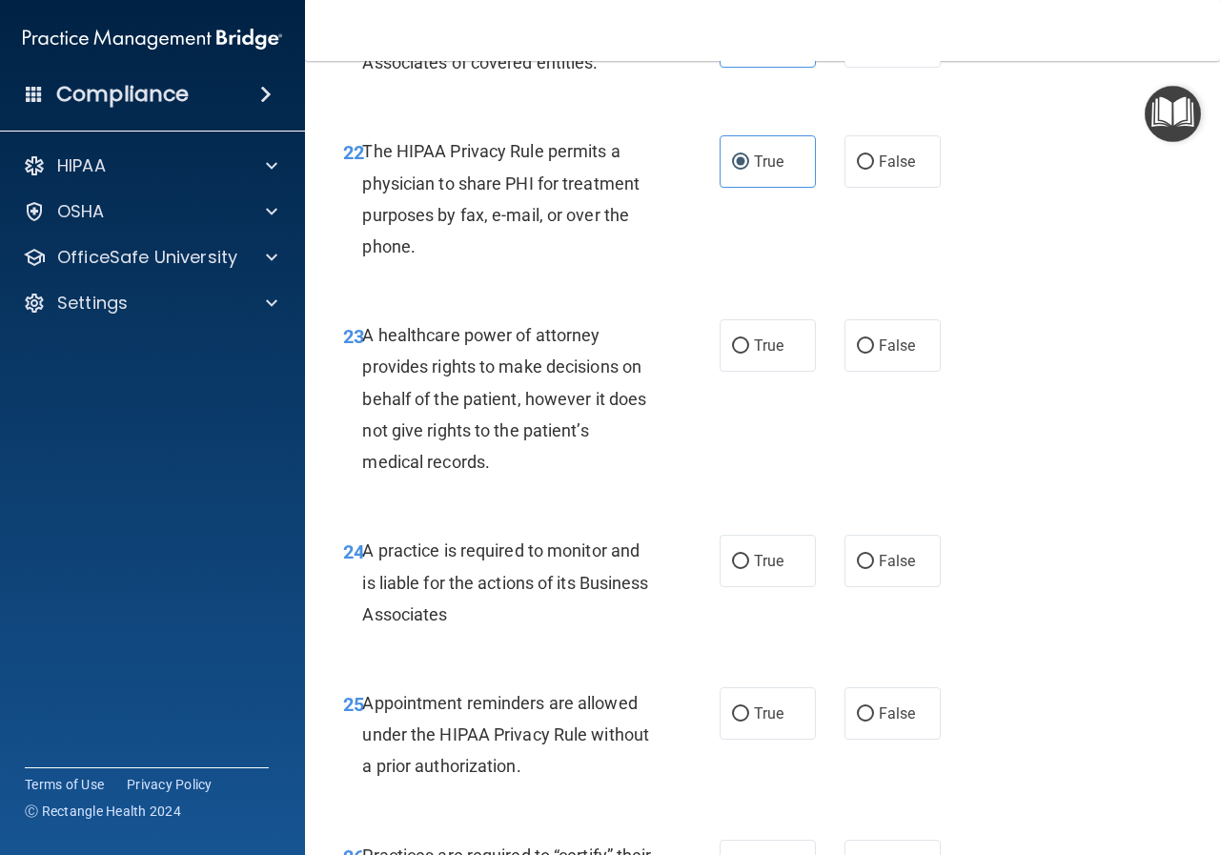
scroll to position [4289, 0]
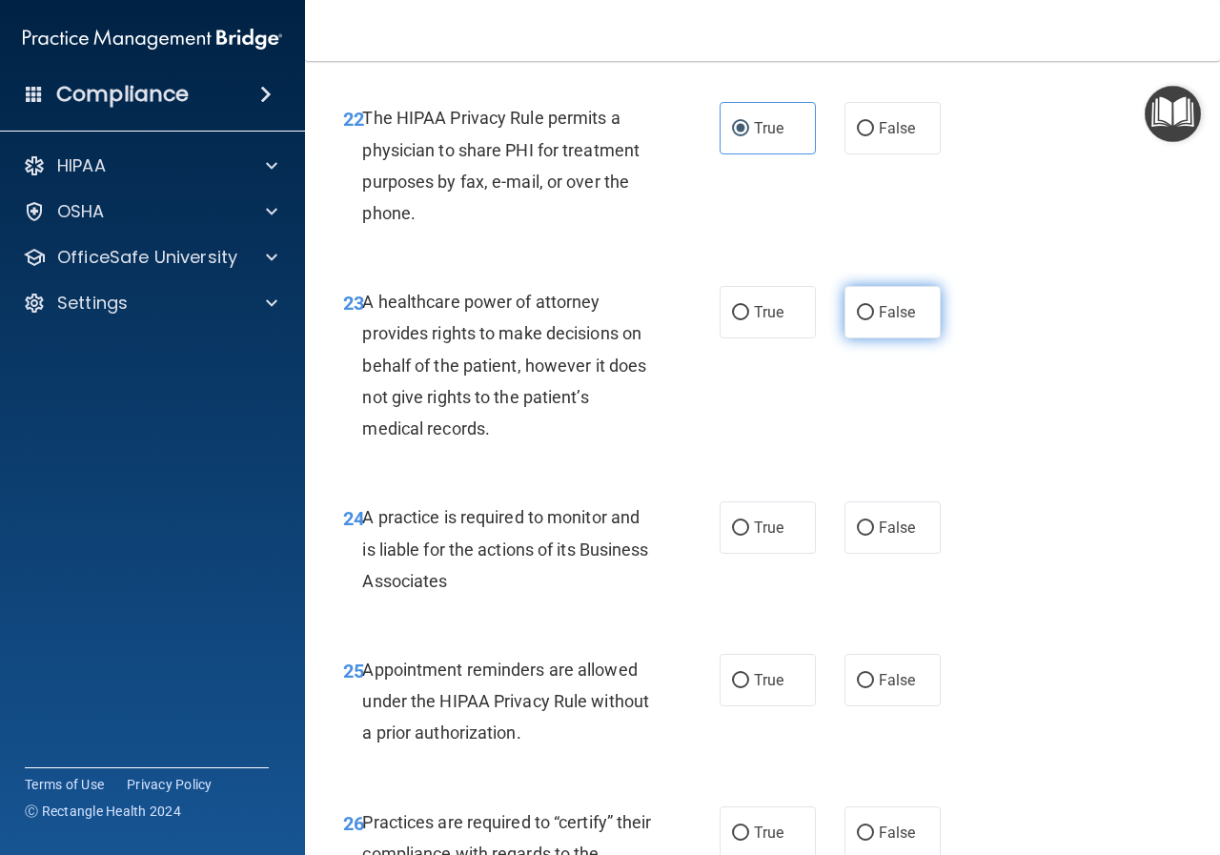
click at [772, 321] on span "False" at bounding box center [897, 312] width 37 height 18
click at [772, 320] on input "False" at bounding box center [865, 313] width 17 height 14
radio input "true"
click at [772, 516] on label "False" at bounding box center [892, 527] width 96 height 52
click at [772, 516] on input "False" at bounding box center [865, 528] width 17 height 14
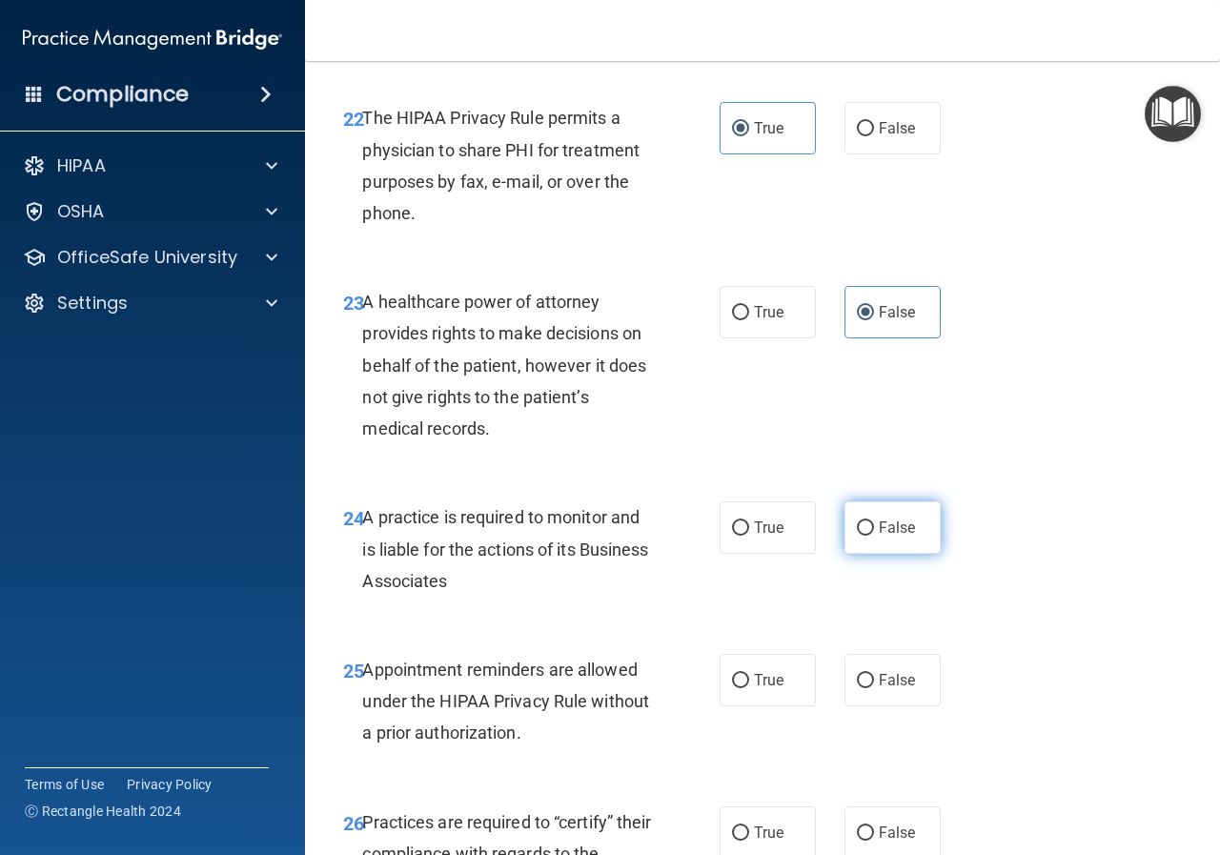
radio input "true"
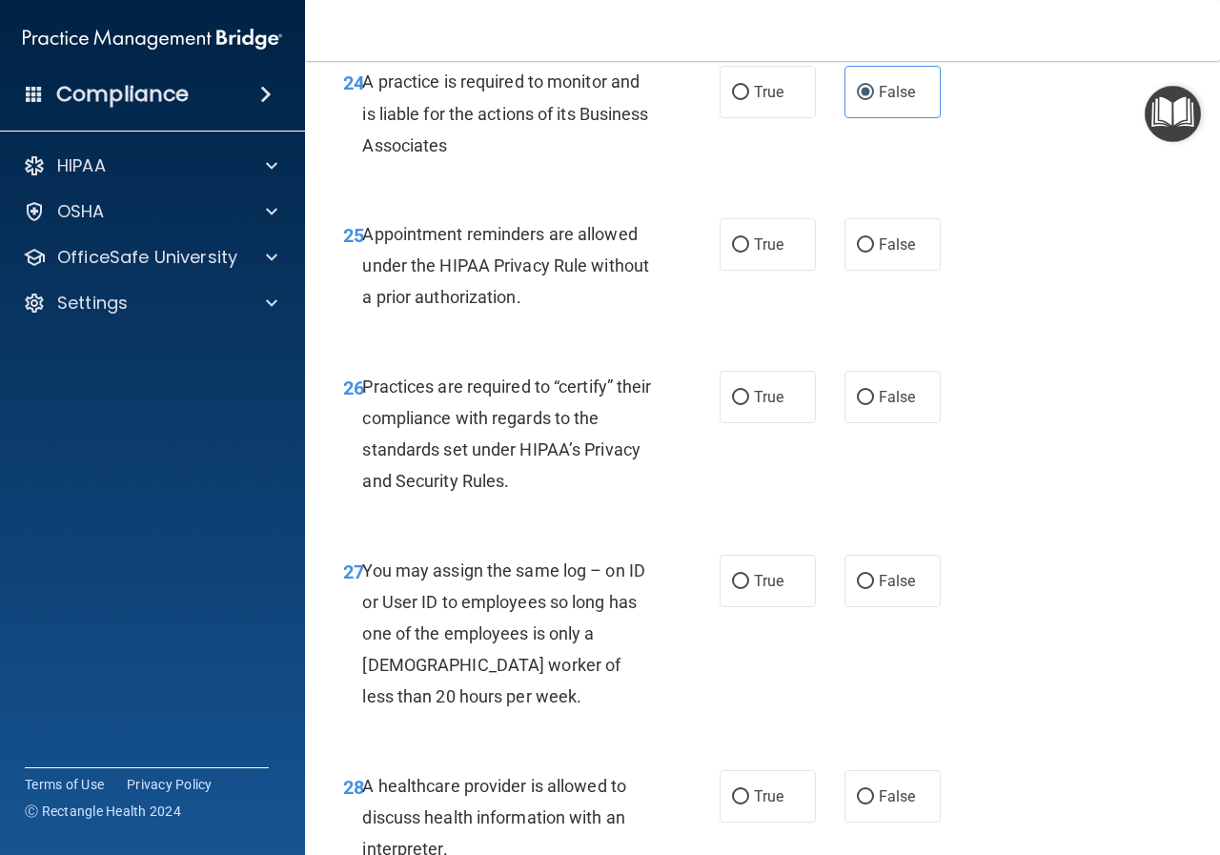
scroll to position [4766, 0]
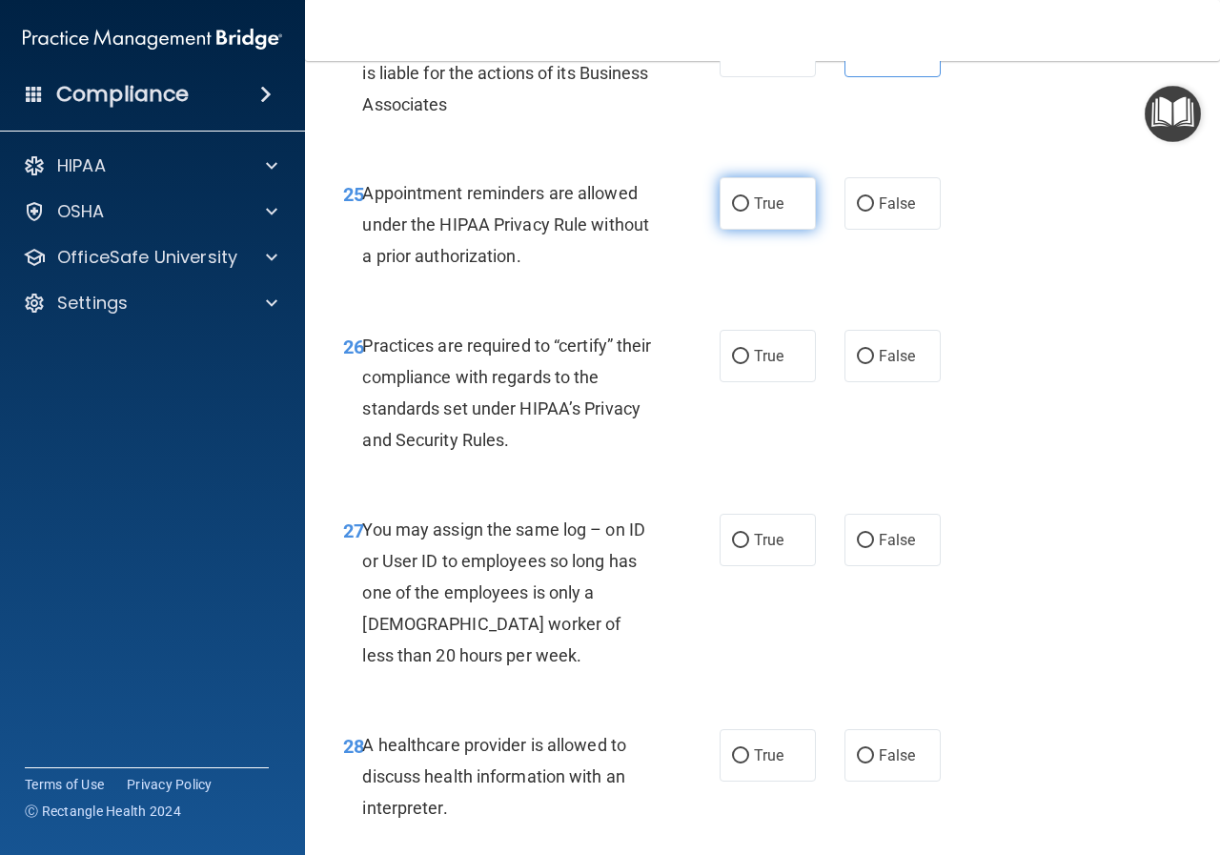
click at [741, 212] on input "True" at bounding box center [740, 204] width 17 height 14
radio input "true"
click at [772, 382] on label "False" at bounding box center [892, 356] width 96 height 52
click at [772, 364] on input "False" at bounding box center [865, 357] width 17 height 14
radio input "true"
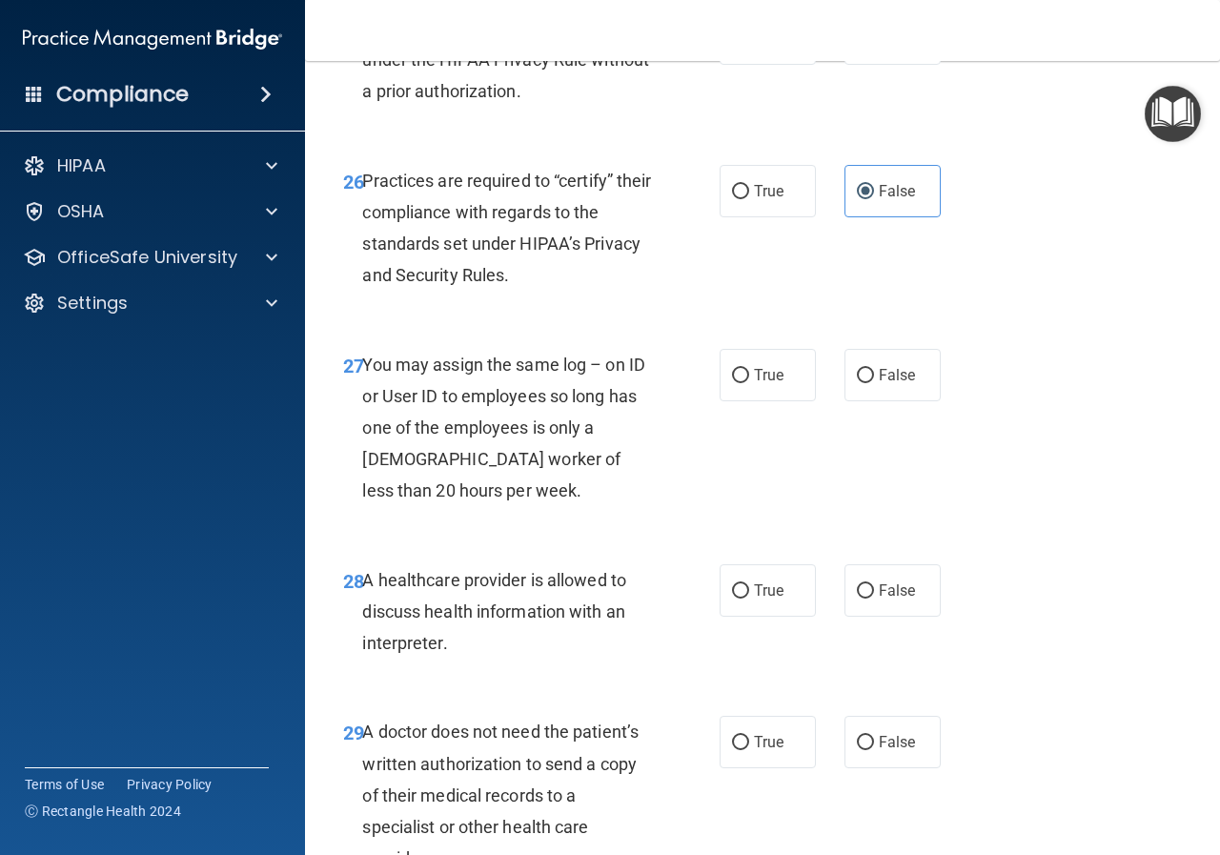
scroll to position [4956, 0]
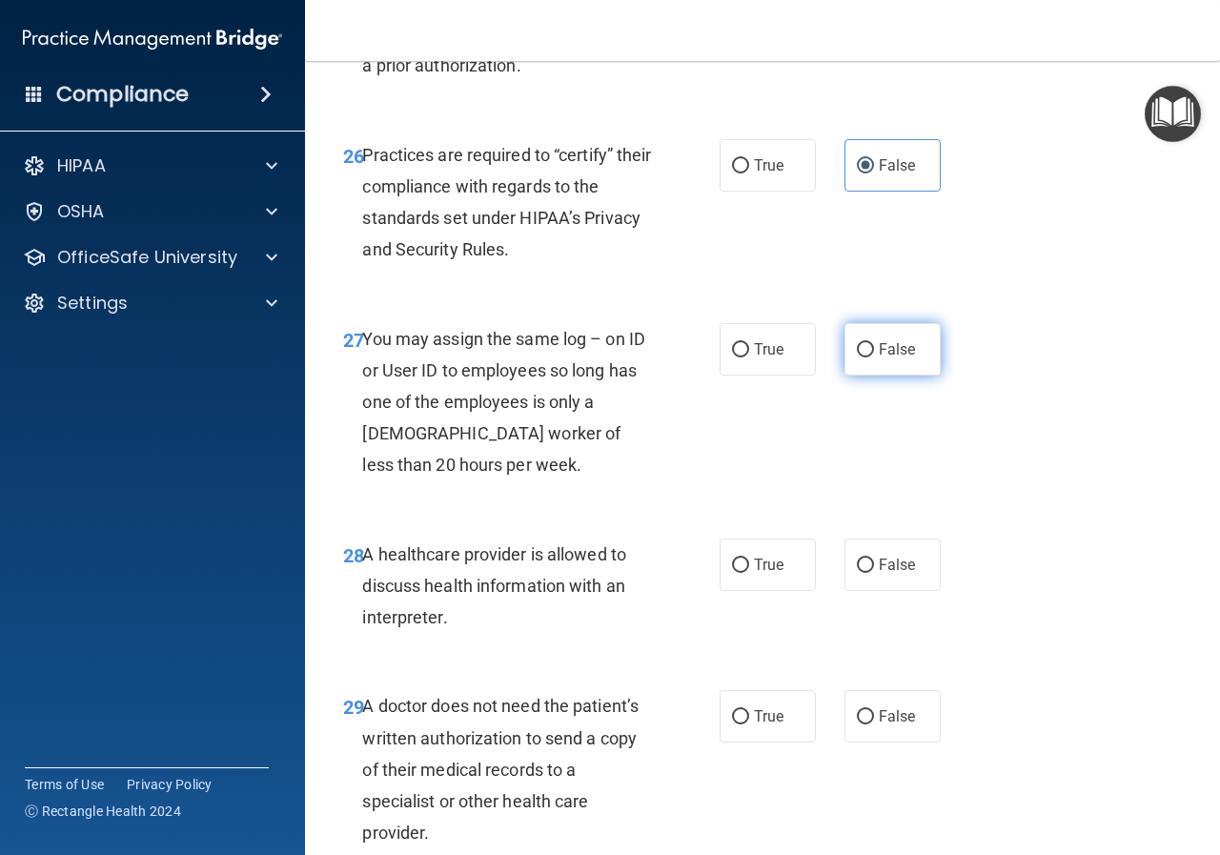
click at [772, 358] on span "False" at bounding box center [897, 349] width 37 height 18
click at [772, 357] on input "False" at bounding box center [865, 350] width 17 height 14
radio input "true"
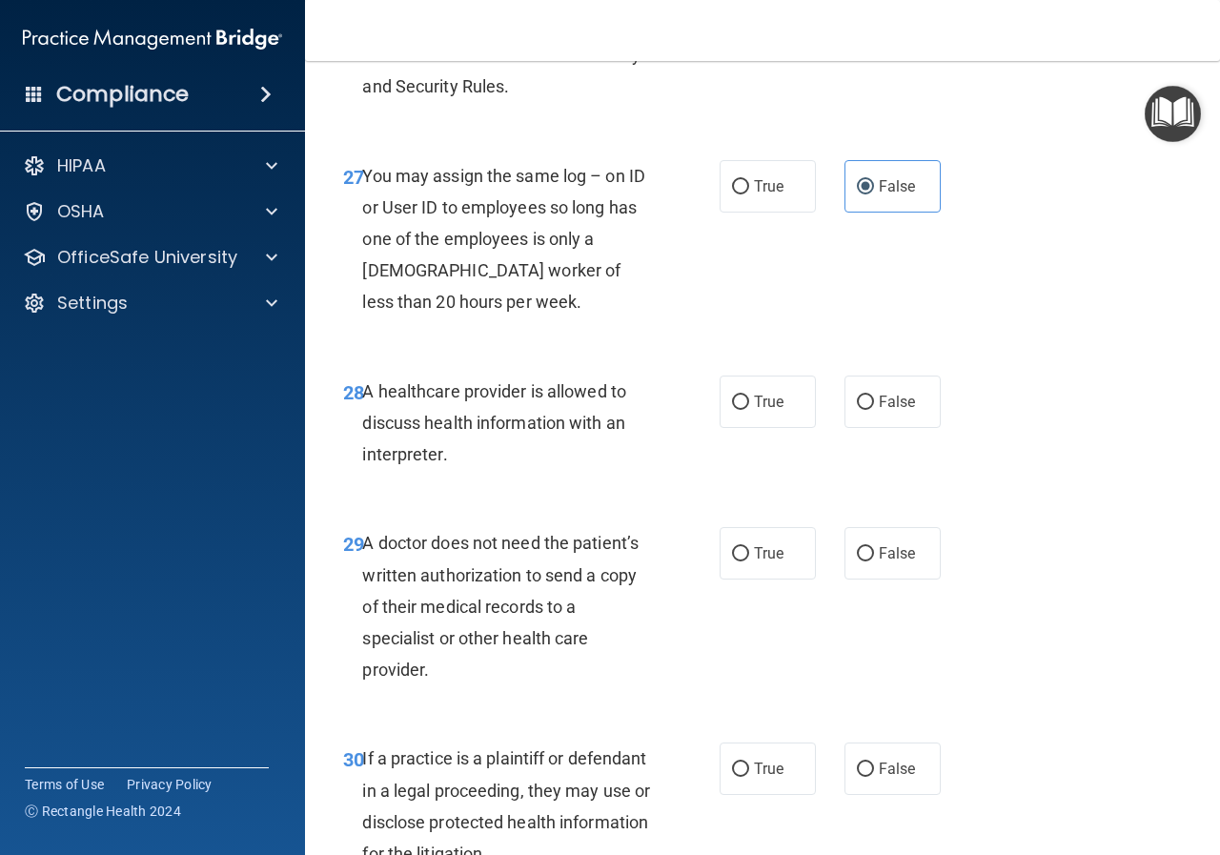
scroll to position [5147, 0]
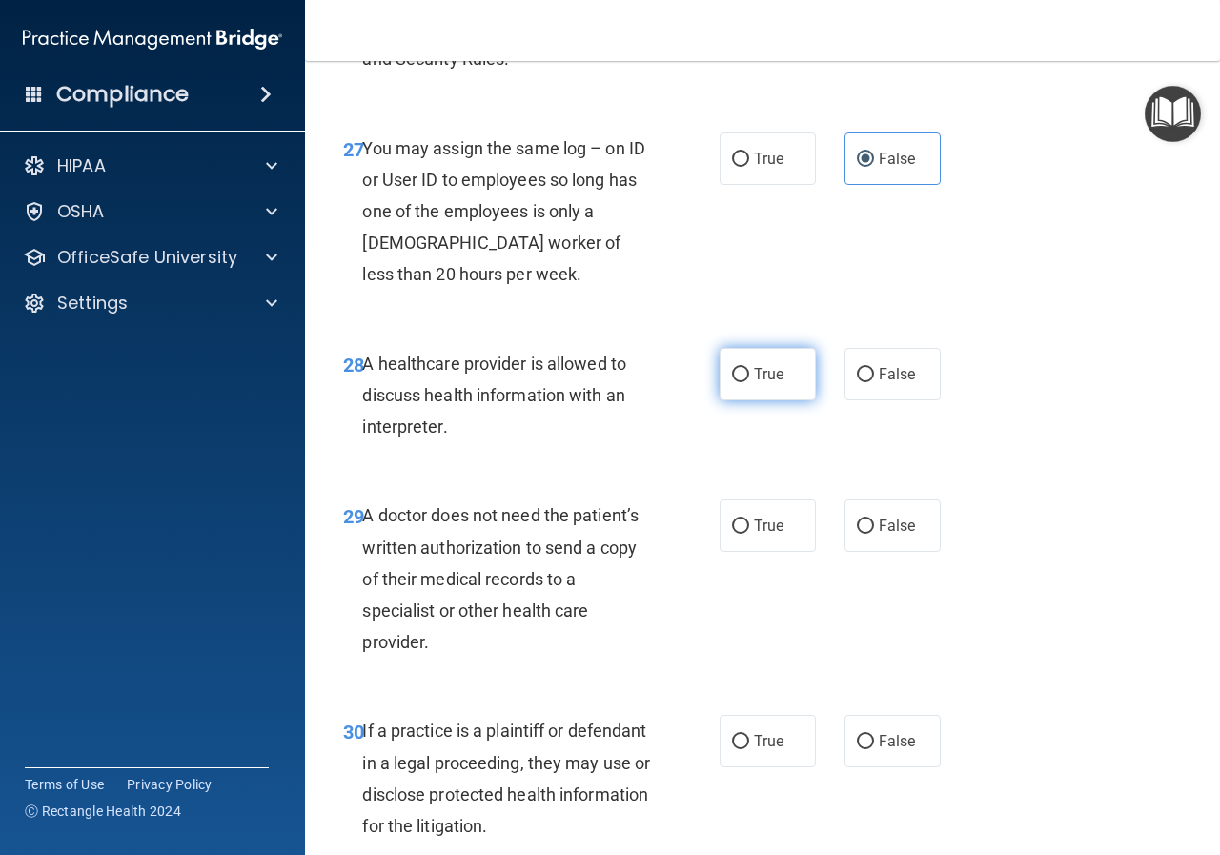
click at [772, 400] on label "True" at bounding box center [768, 374] width 96 height 52
click at [749, 382] on input "True" at bounding box center [740, 375] width 17 height 14
radio input "true"
click at [772, 516] on label "True" at bounding box center [768, 525] width 96 height 52
click at [749, 516] on input "True" at bounding box center [740, 526] width 17 height 14
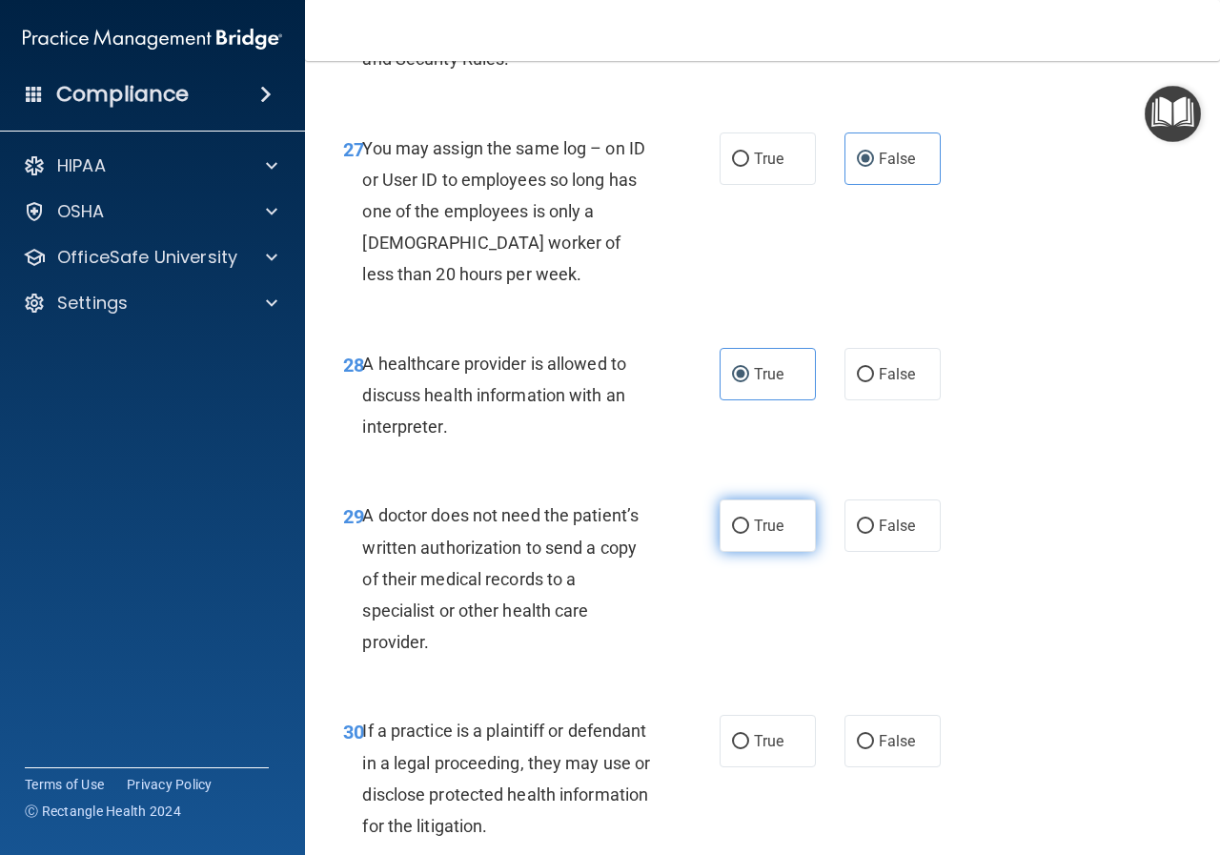
radio input "true"
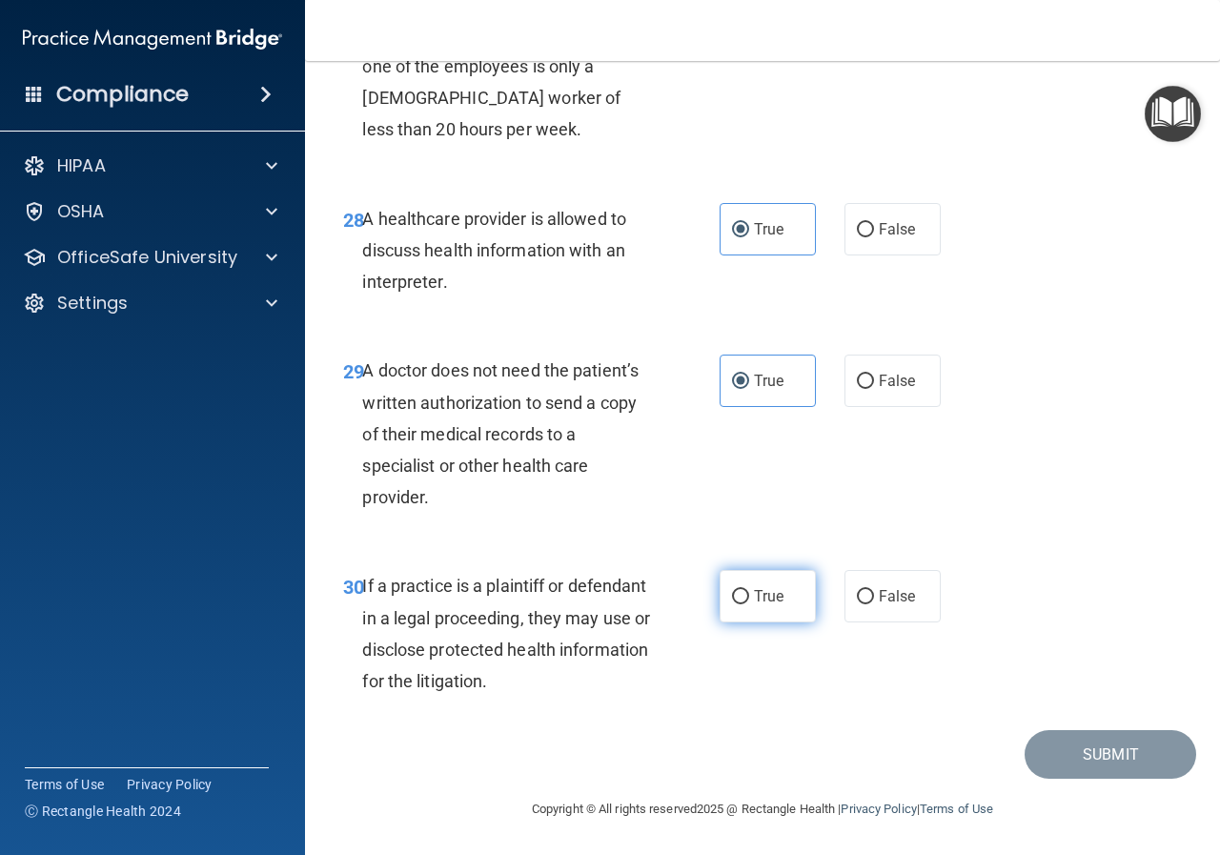
scroll to position [5355, 0]
click at [772, 516] on label "True" at bounding box center [768, 596] width 96 height 52
click at [749, 516] on input "True" at bounding box center [740, 597] width 17 height 14
radio input "true"
click at [772, 516] on main "- The HIPAA Quiz #2 This quiz doesn’t expire until [DATE]. Are you sure you wan…" at bounding box center [762, 458] width 915 height 794
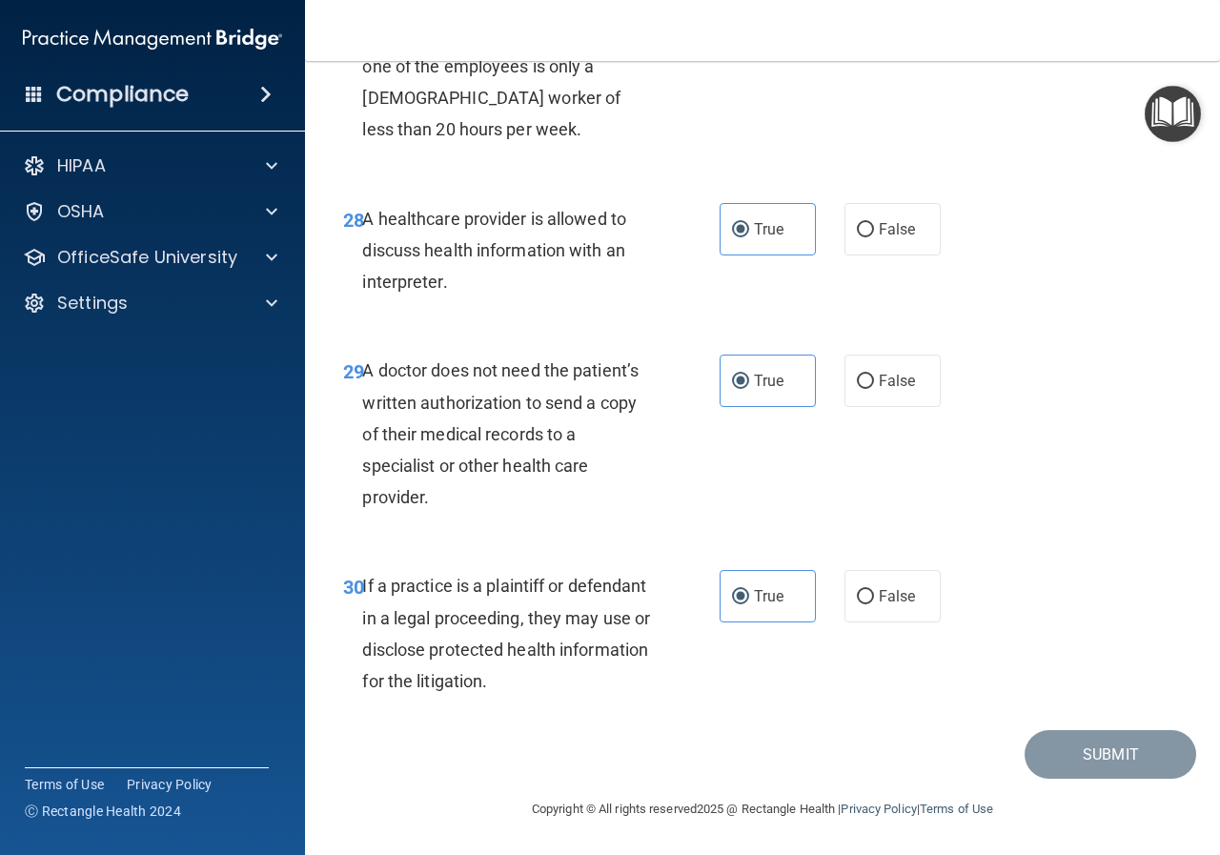
click at [772, 516] on div "Copyright © All rights reserved 2025 @ Rectangle Health | Privacy Policy | Term…" at bounding box center [763, 809] width 696 height 61
click at [772, 516] on div "30 If a practice is a plaintiff or defendant in a legal proceeding, they may us…" at bounding box center [762, 638] width 867 height 184
